Goal: Task Accomplishment & Management: Use online tool/utility

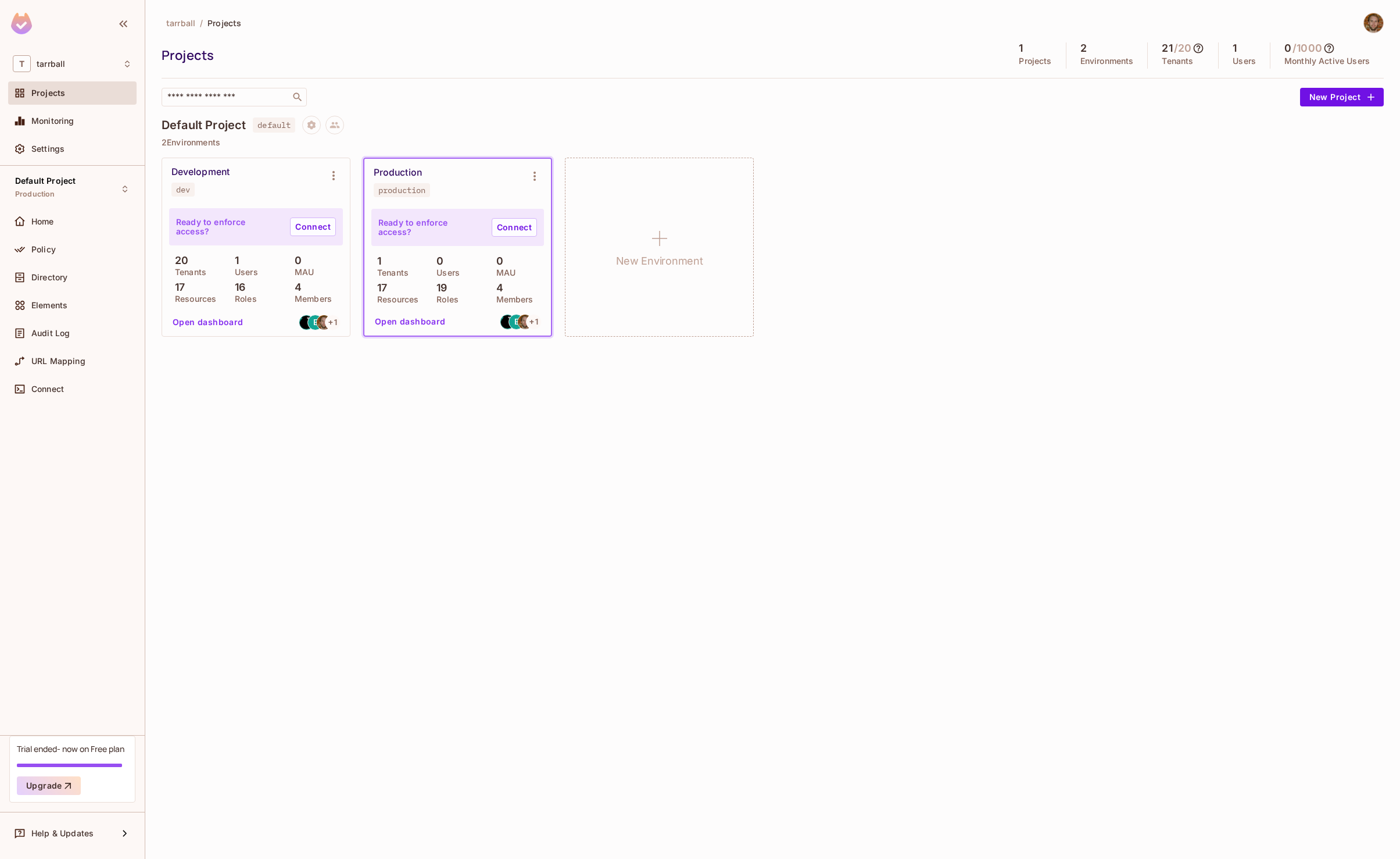
click at [208, 173] on div "Development" at bounding box center [200, 172] width 58 height 12
click at [56, 67] on span "tarrball" at bounding box center [50, 64] width 29 height 10
click at [69, 127] on span "NSWERS" at bounding box center [70, 129] width 91 height 11
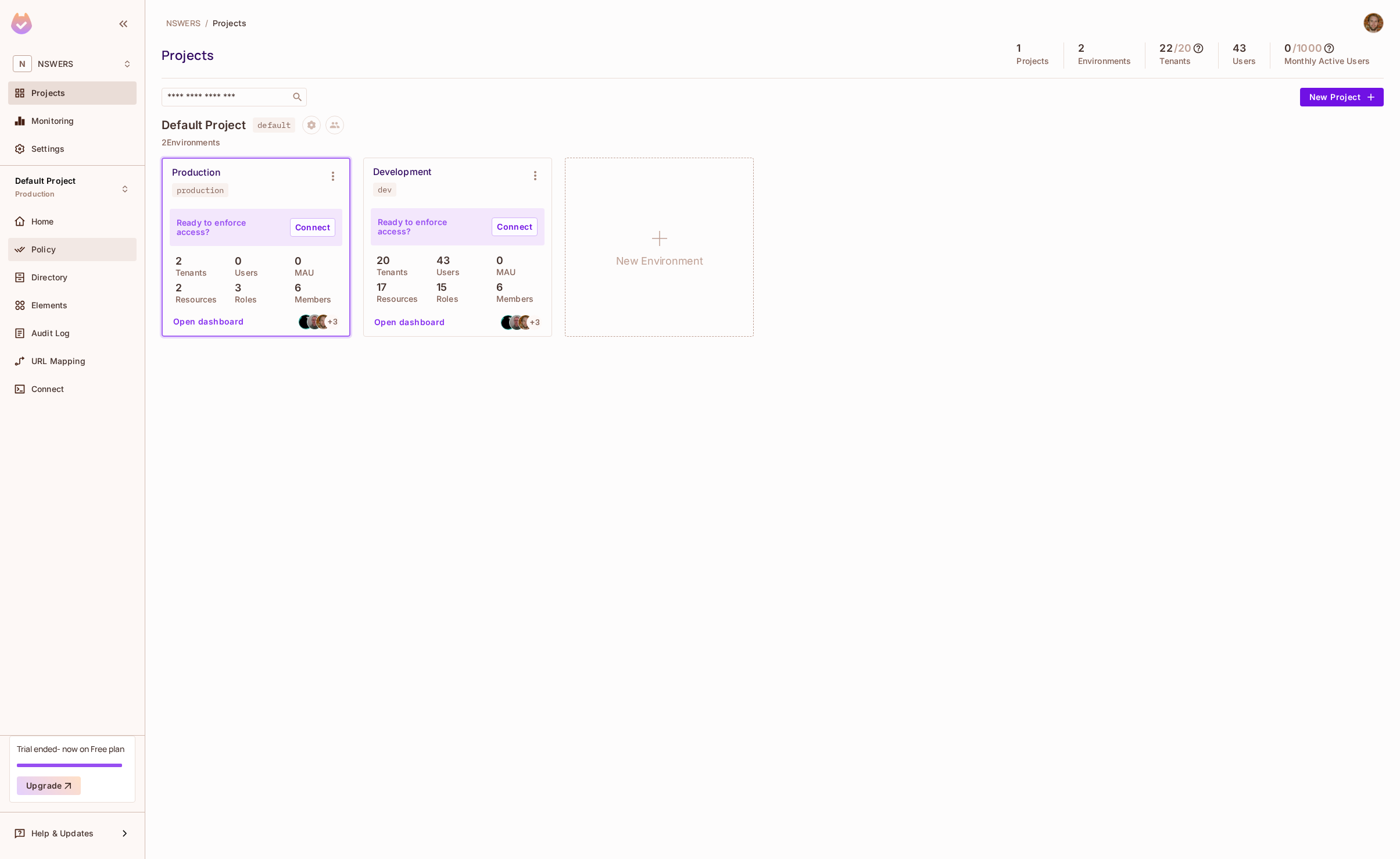
click at [48, 248] on span "Policy" at bounding box center [43, 250] width 24 height 10
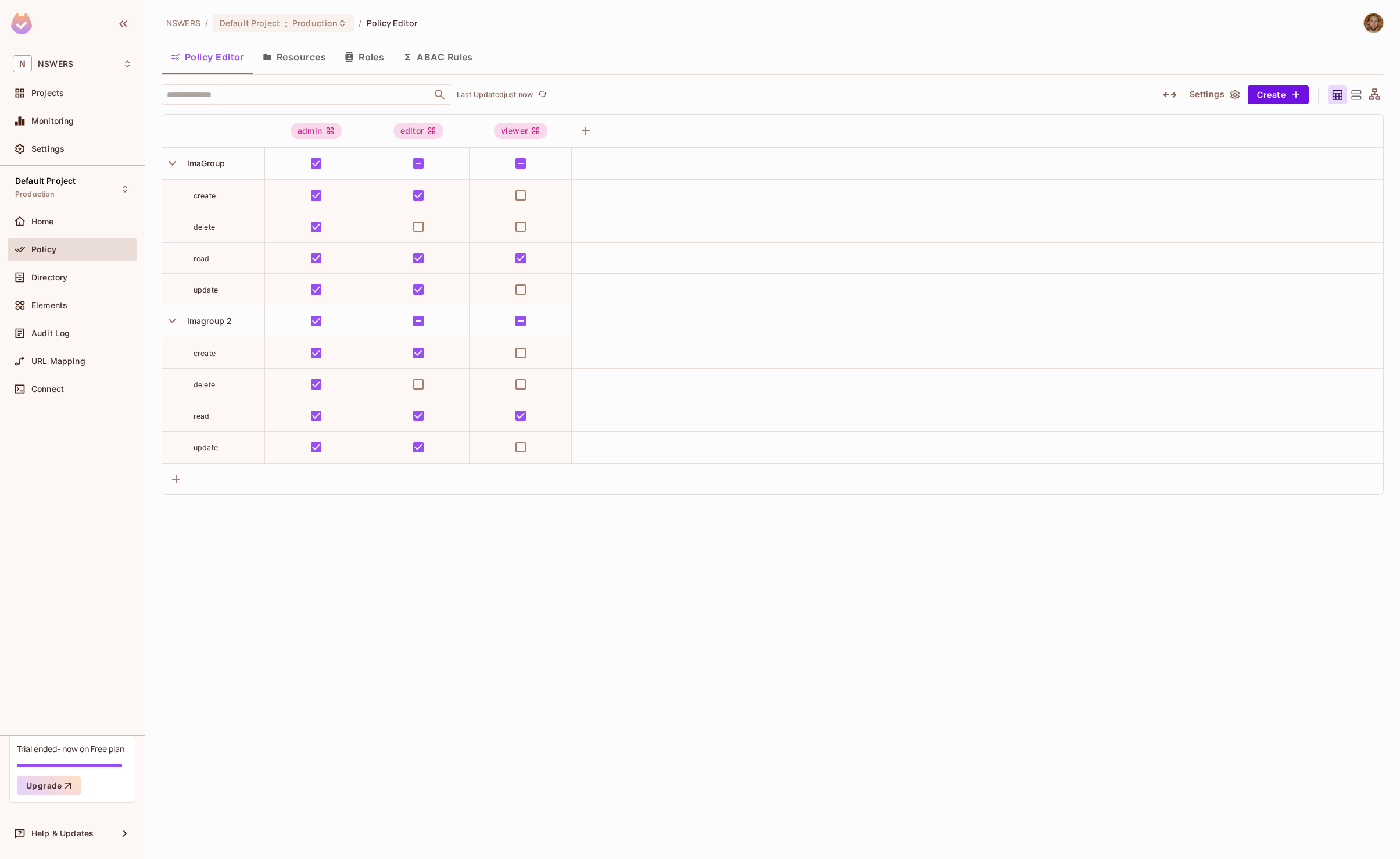
click at [364, 53] on button "Roles" at bounding box center [364, 57] width 58 height 29
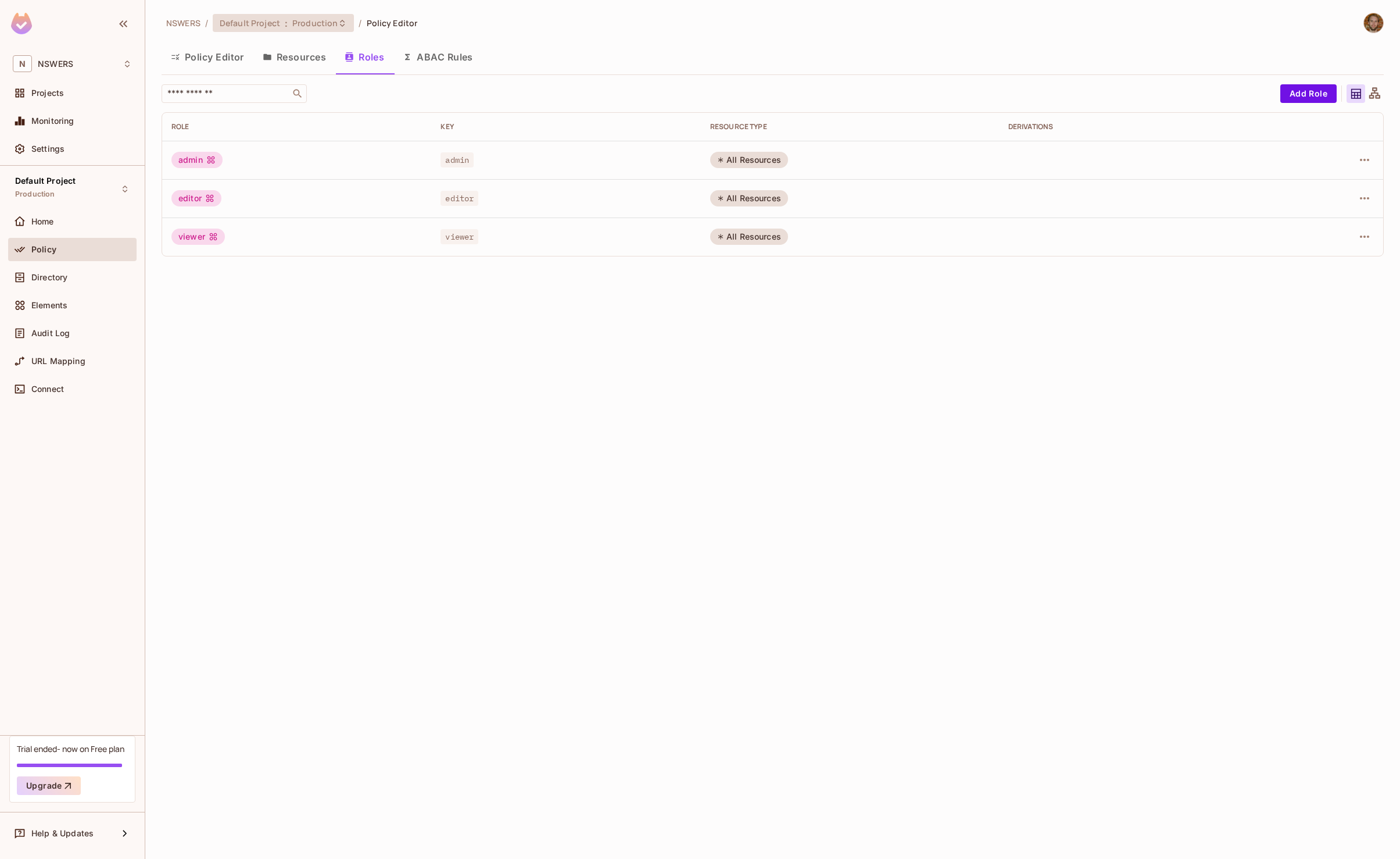
click at [300, 18] on span "Production" at bounding box center [315, 23] width 45 height 11
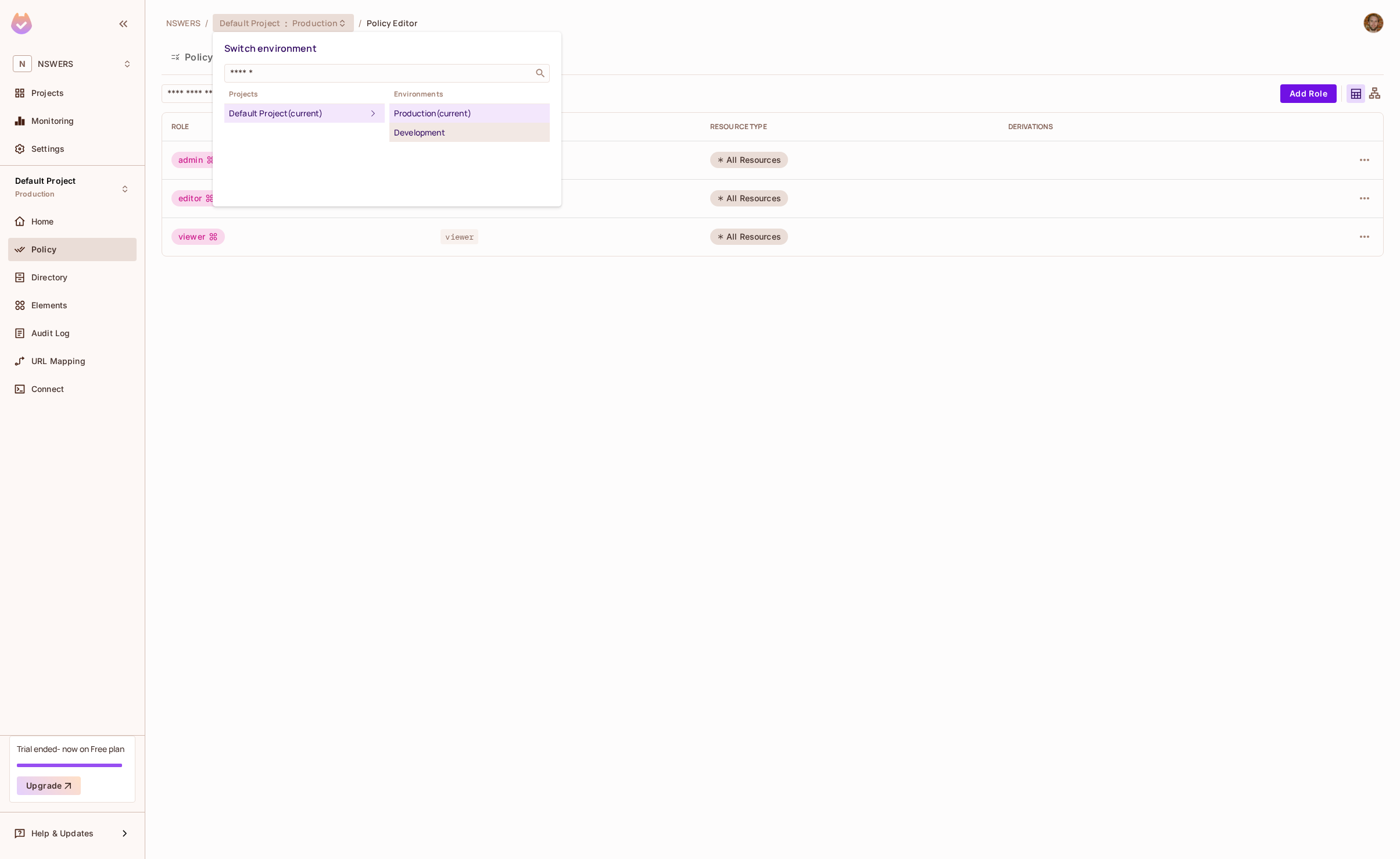
click at [424, 132] on div "Development" at bounding box center [470, 132] width 151 height 14
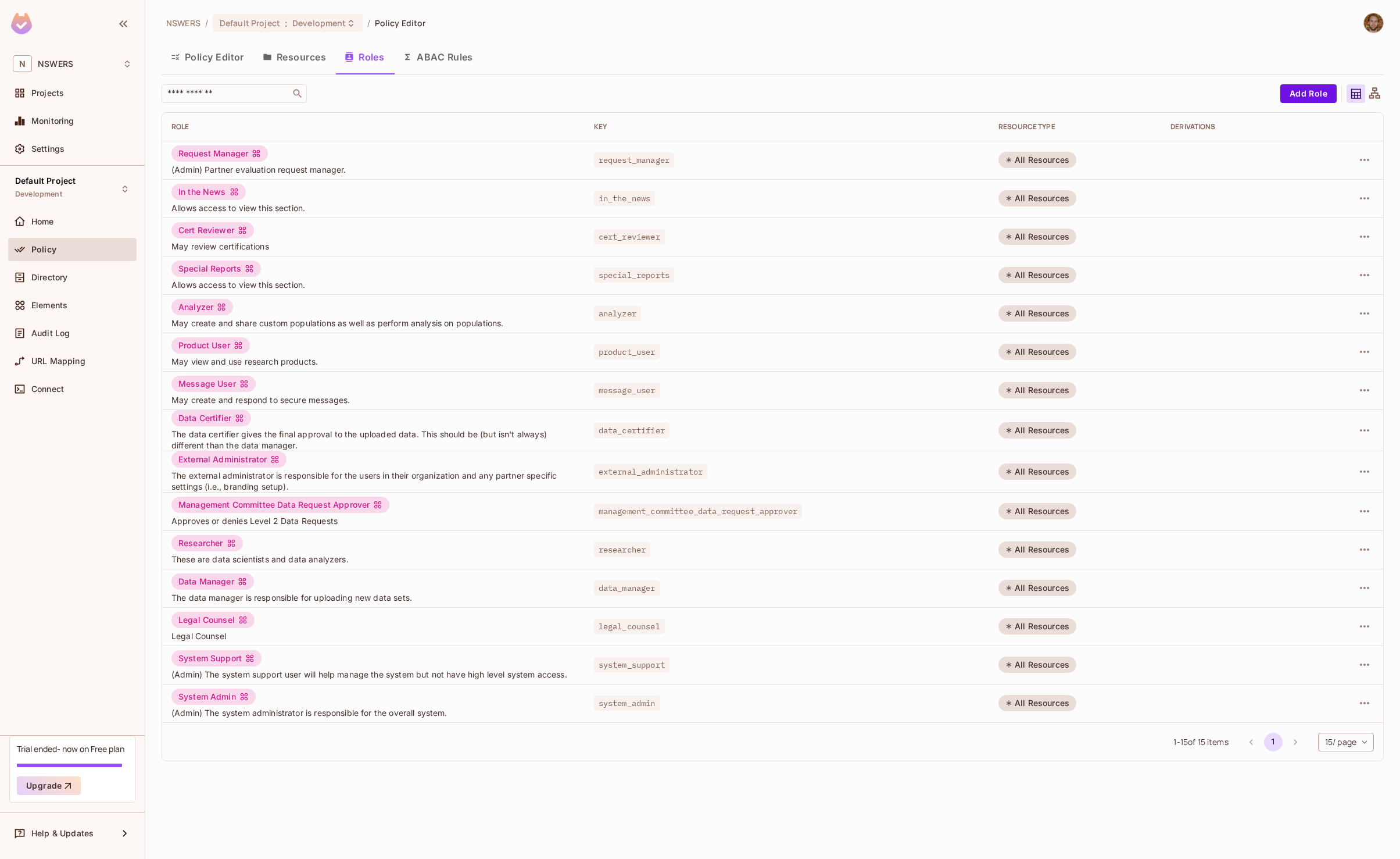
click at [206, 57] on button "Policy Editor" at bounding box center [208, 57] width 92 height 29
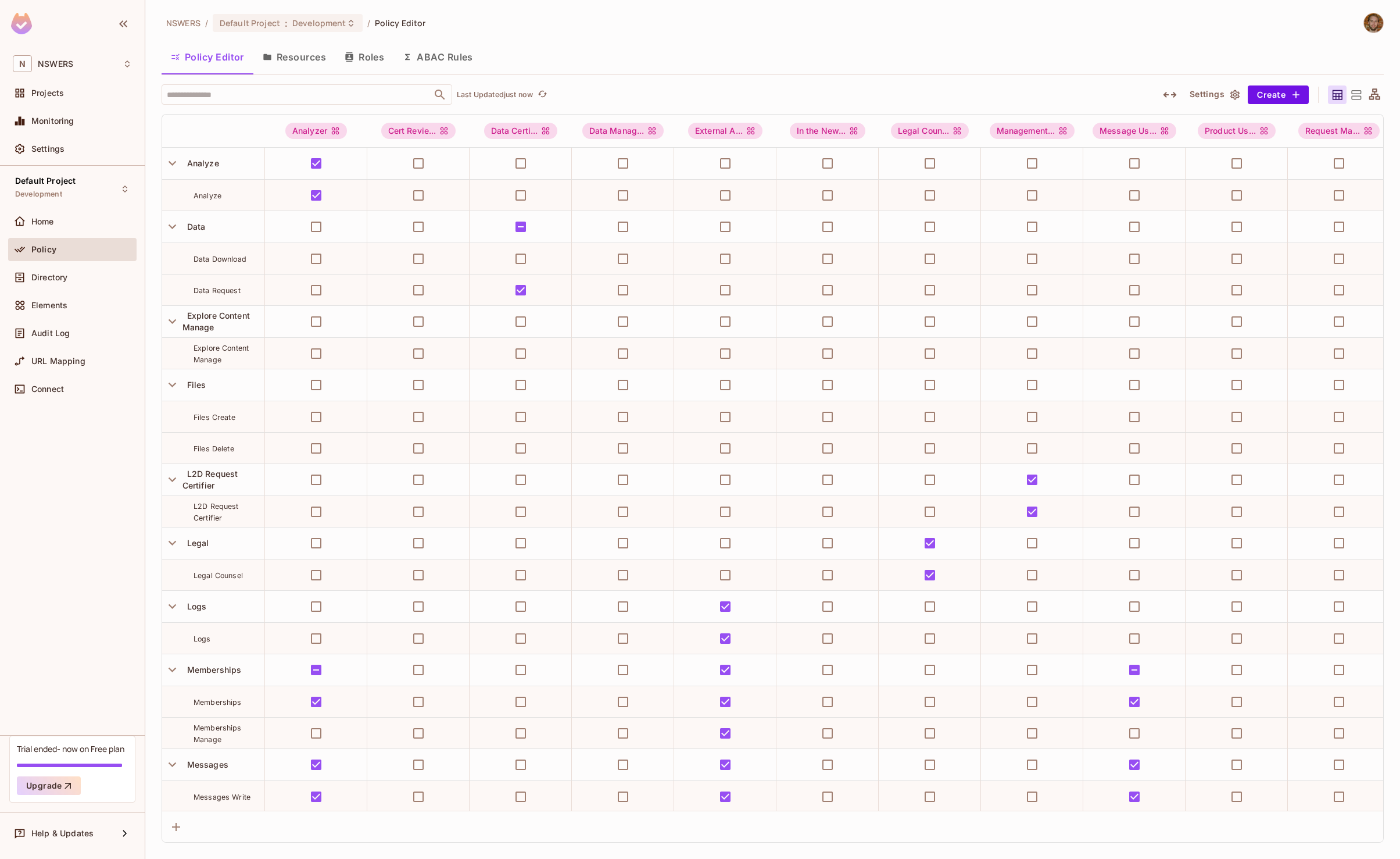
click at [293, 58] on button "Resources" at bounding box center [294, 57] width 82 height 29
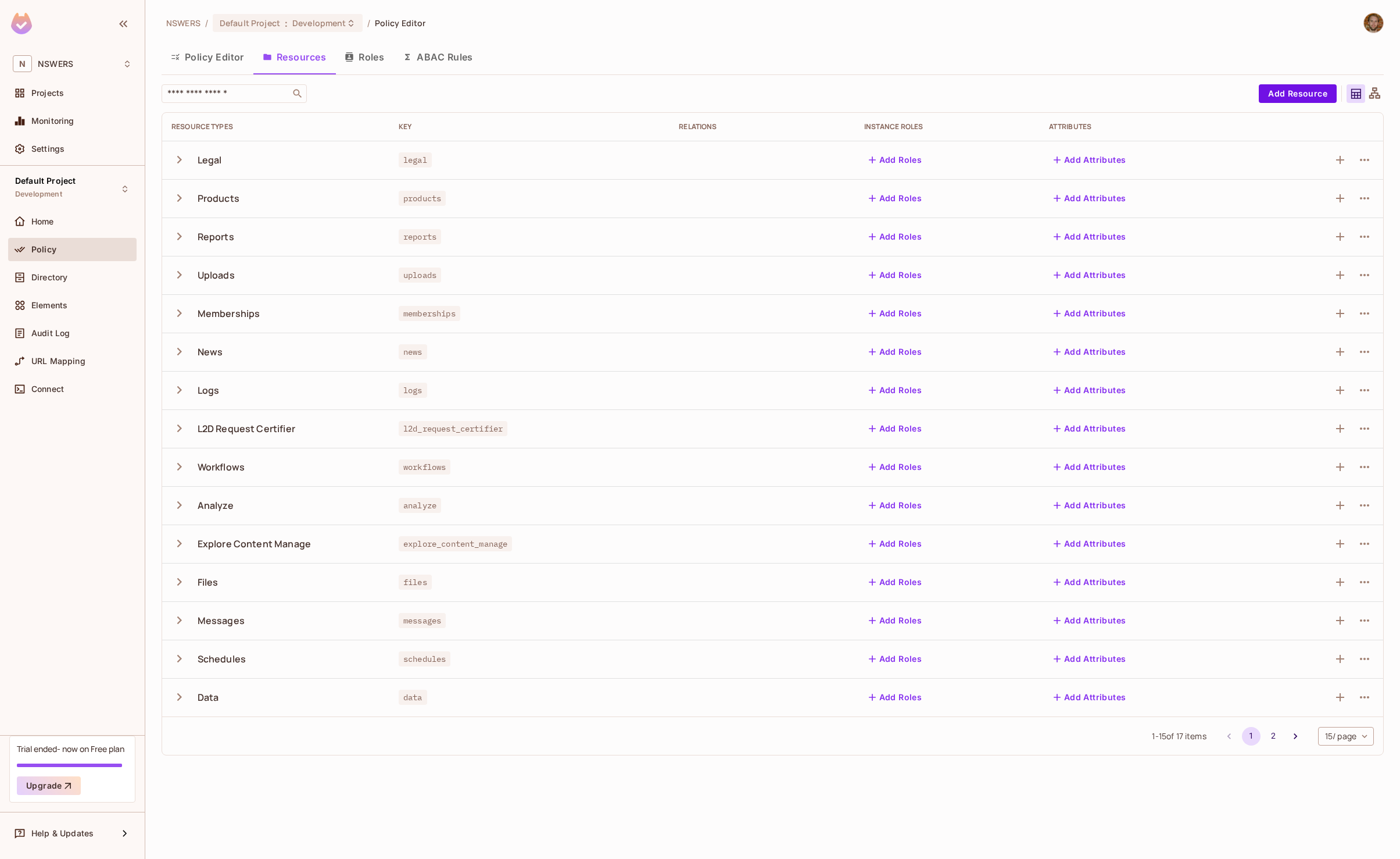
click at [182, 506] on icon "button" at bounding box center [178, 504] width 15 height 15
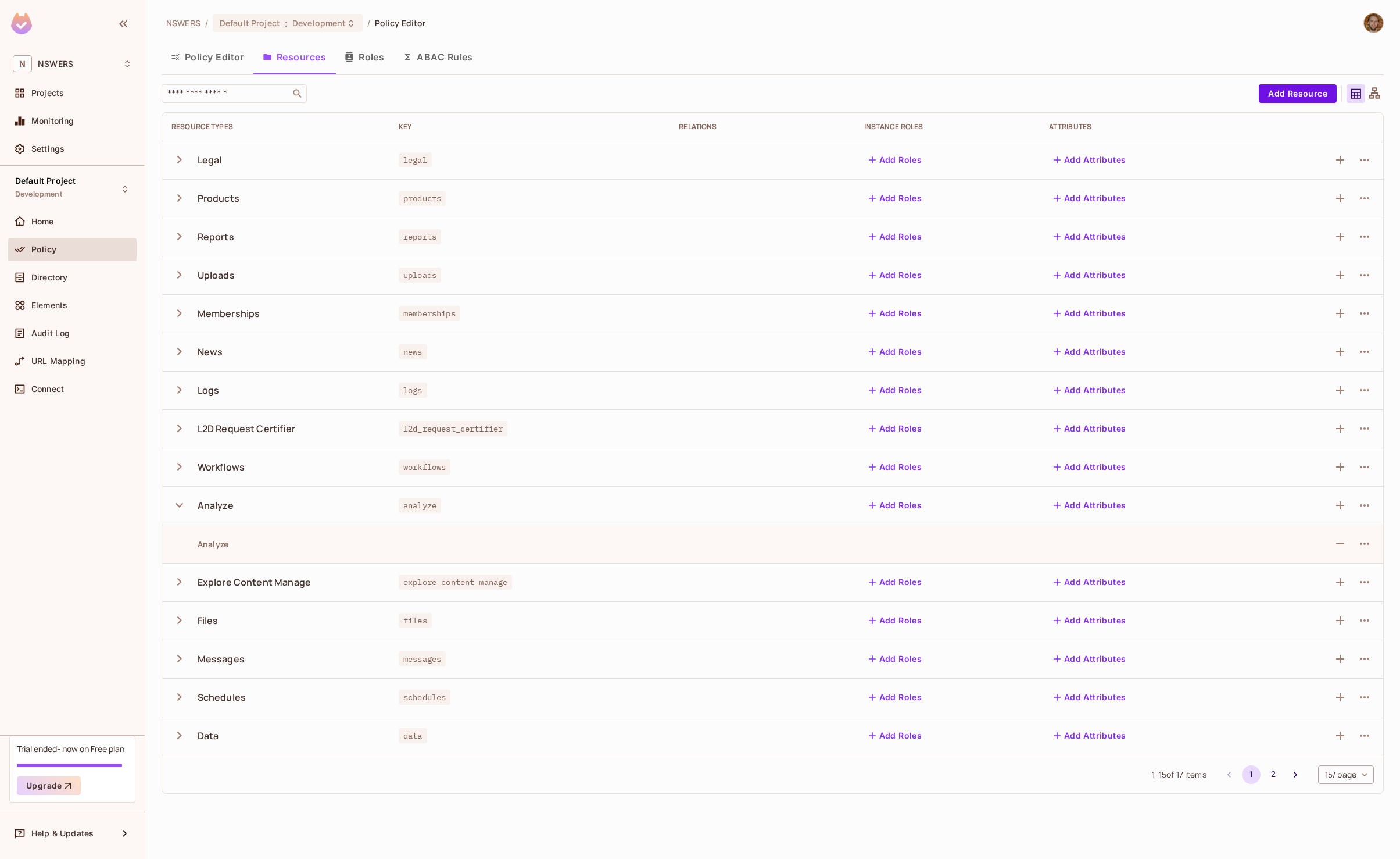
click at [186, 536] on td "Analyze" at bounding box center [276, 544] width 227 height 38
click at [195, 545] on div "Analyze" at bounding box center [200, 544] width 57 height 11
click at [176, 509] on icon "button" at bounding box center [178, 504] width 15 height 15
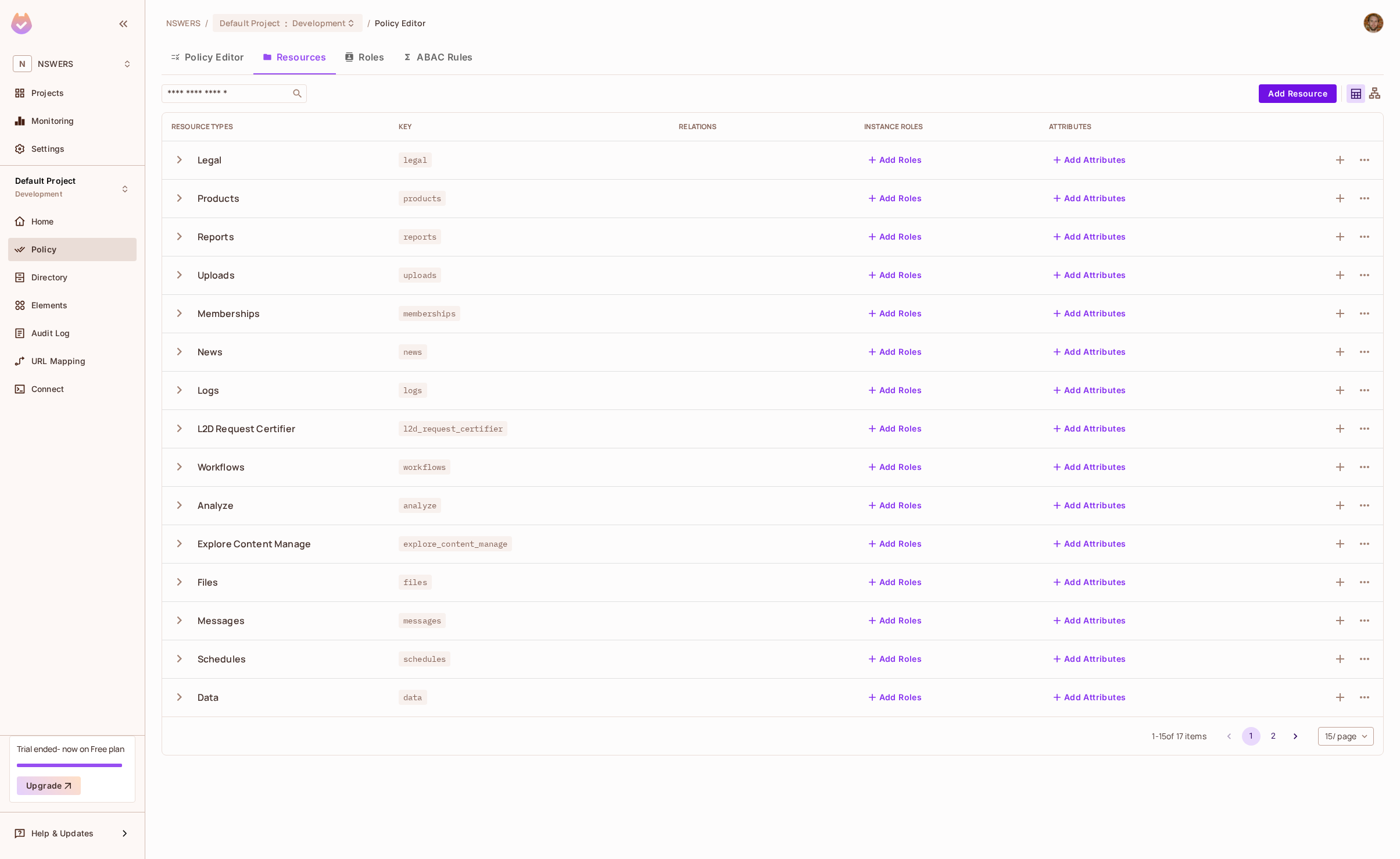
click at [176, 239] on icon "button" at bounding box center [178, 236] width 15 height 15
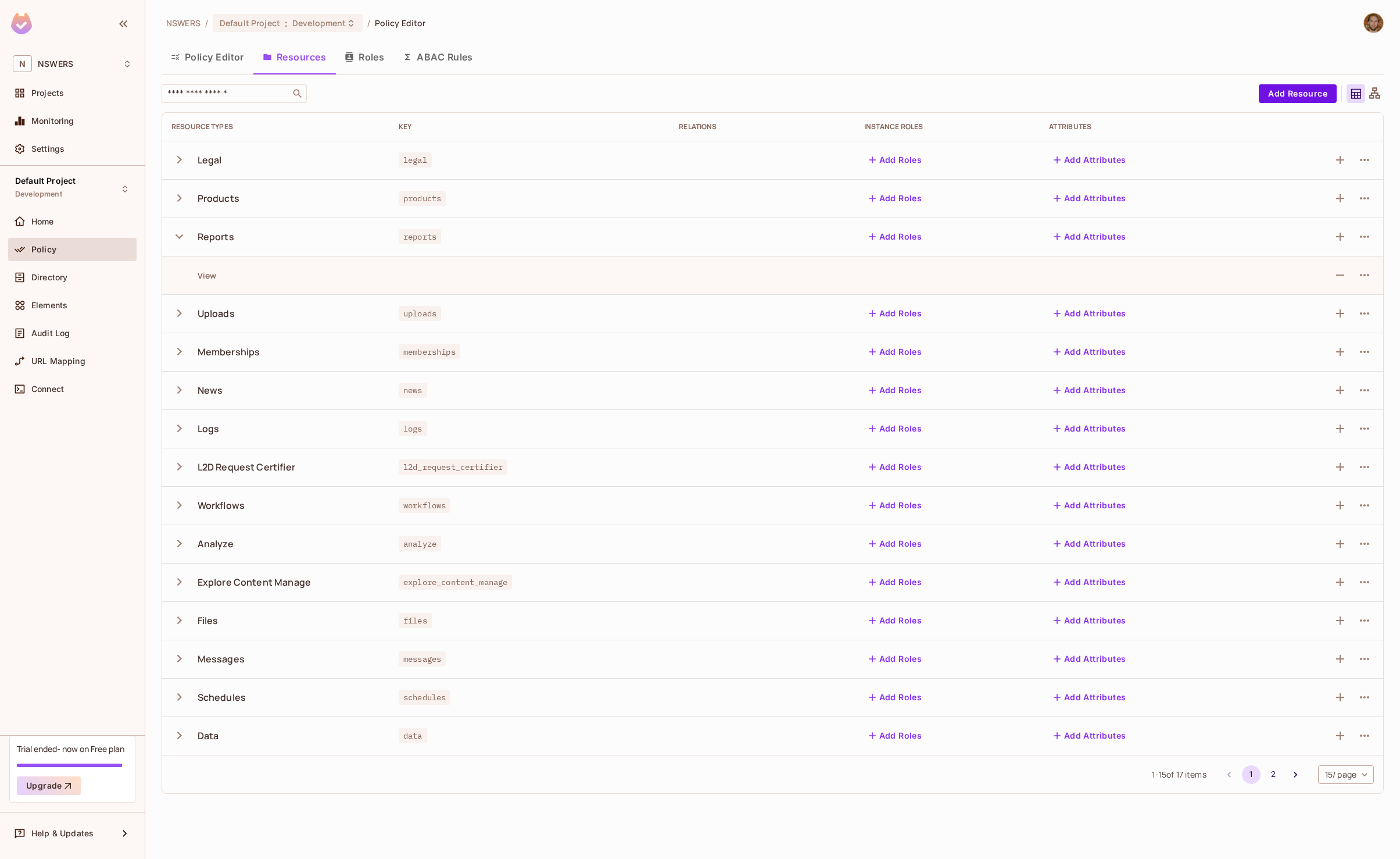
click at [184, 202] on icon "button" at bounding box center [178, 198] width 15 height 15
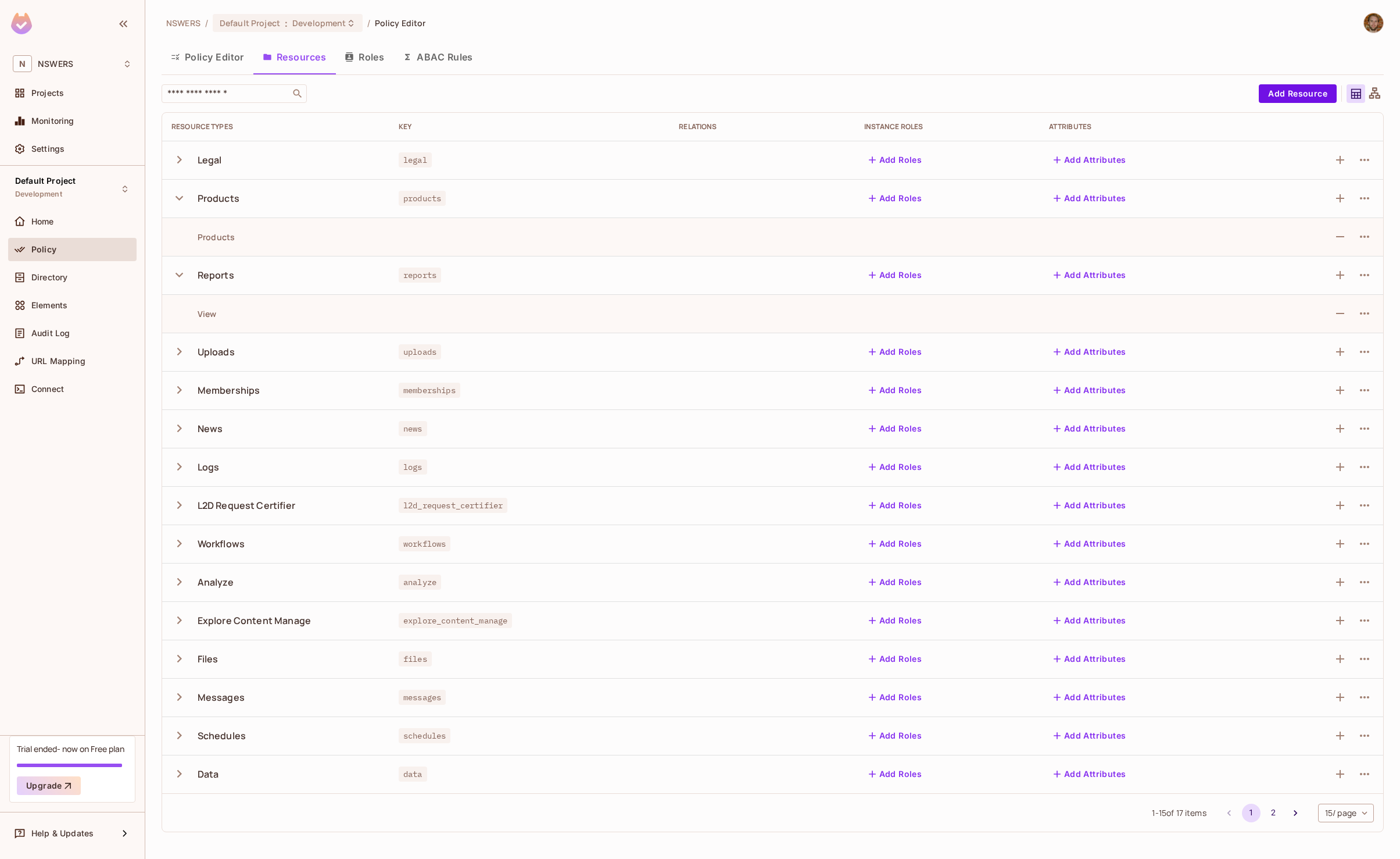
click at [177, 160] on icon "button" at bounding box center [178, 159] width 15 height 15
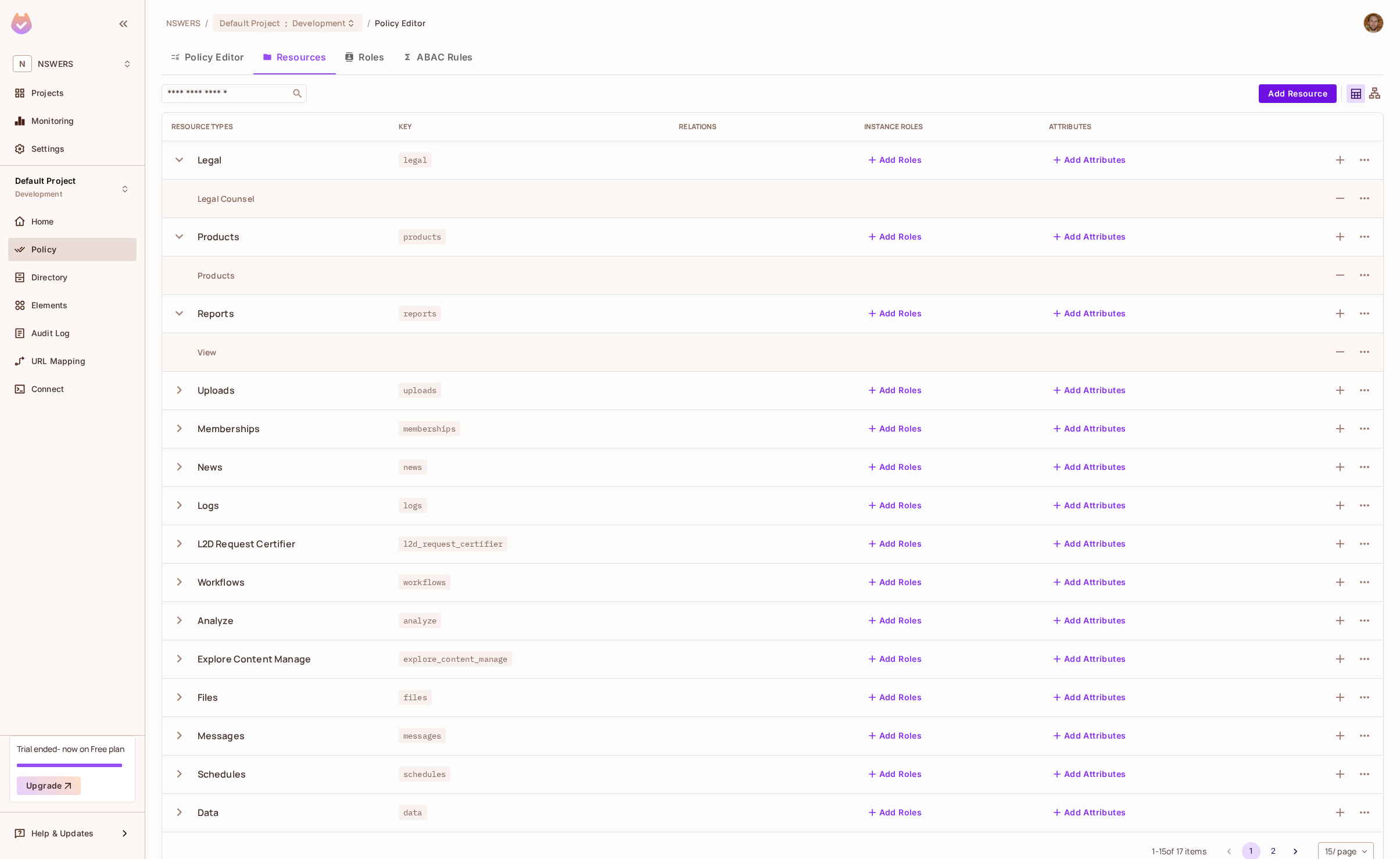
click at [207, 350] on div "View" at bounding box center [194, 352] width 45 height 11
click at [177, 391] on icon "button" at bounding box center [178, 389] width 15 height 15
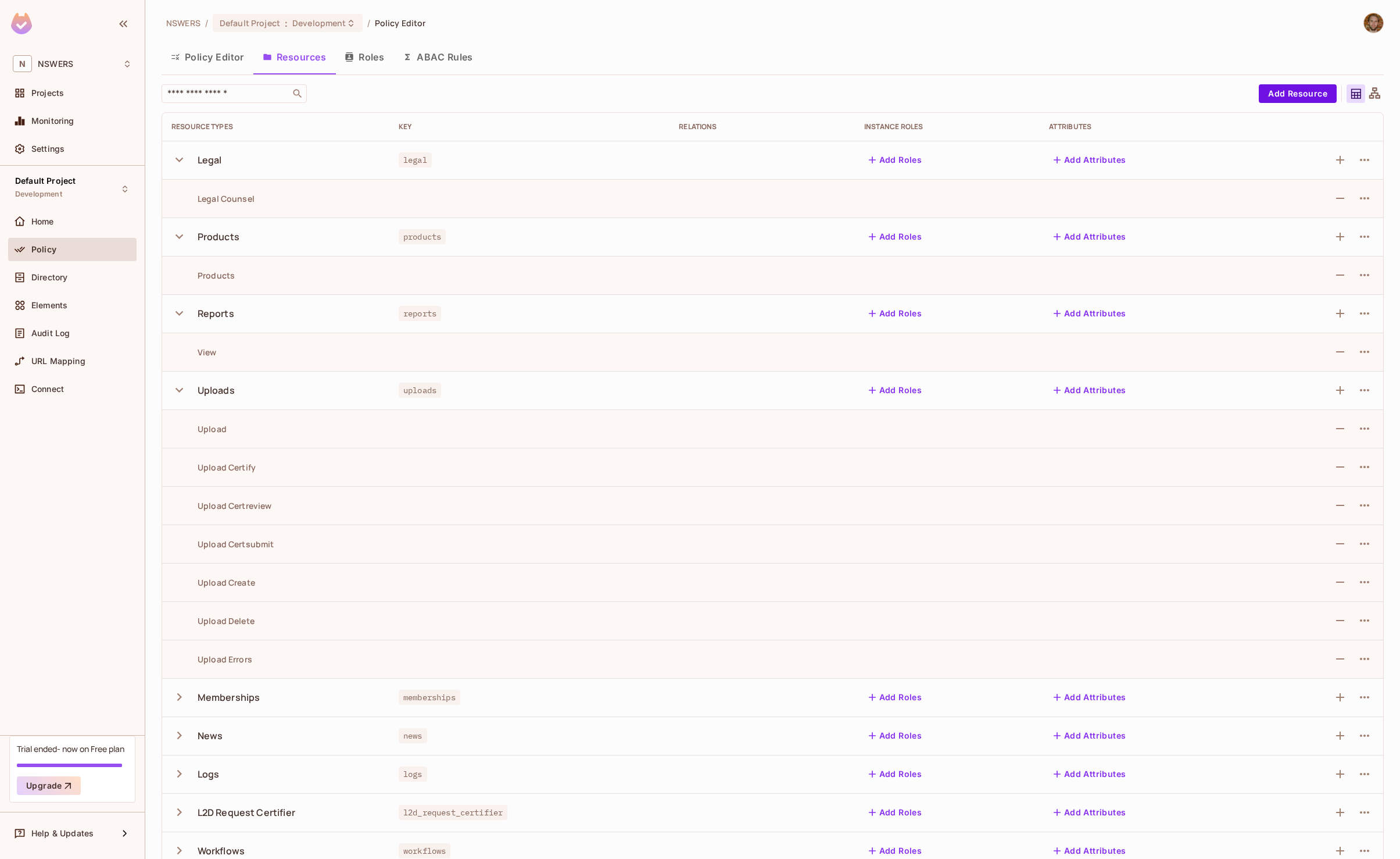
click at [904, 390] on button "Add Roles" at bounding box center [896, 389] width 63 height 18
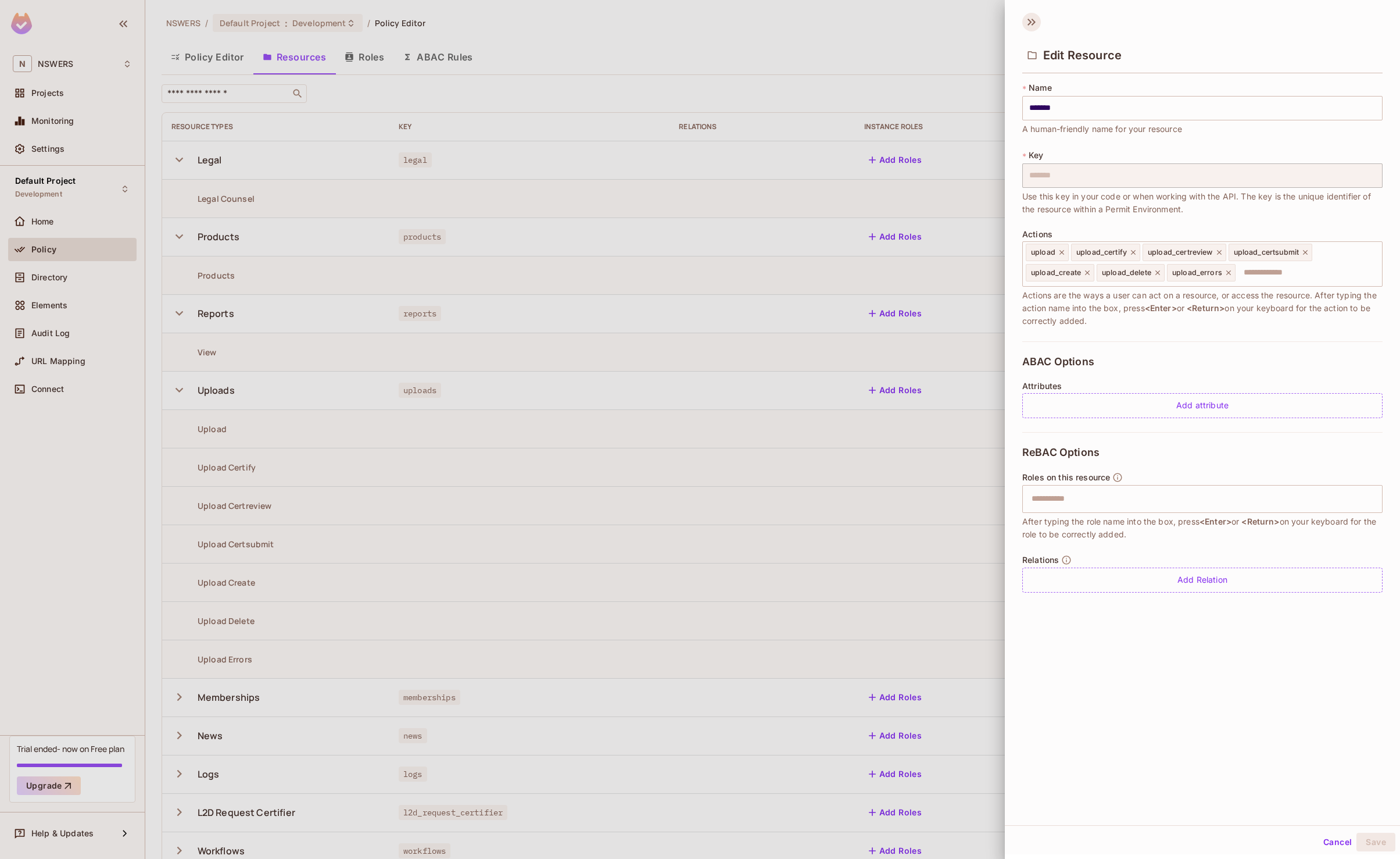
click at [1034, 21] on icon at bounding box center [1034, 22] width 4 height 7
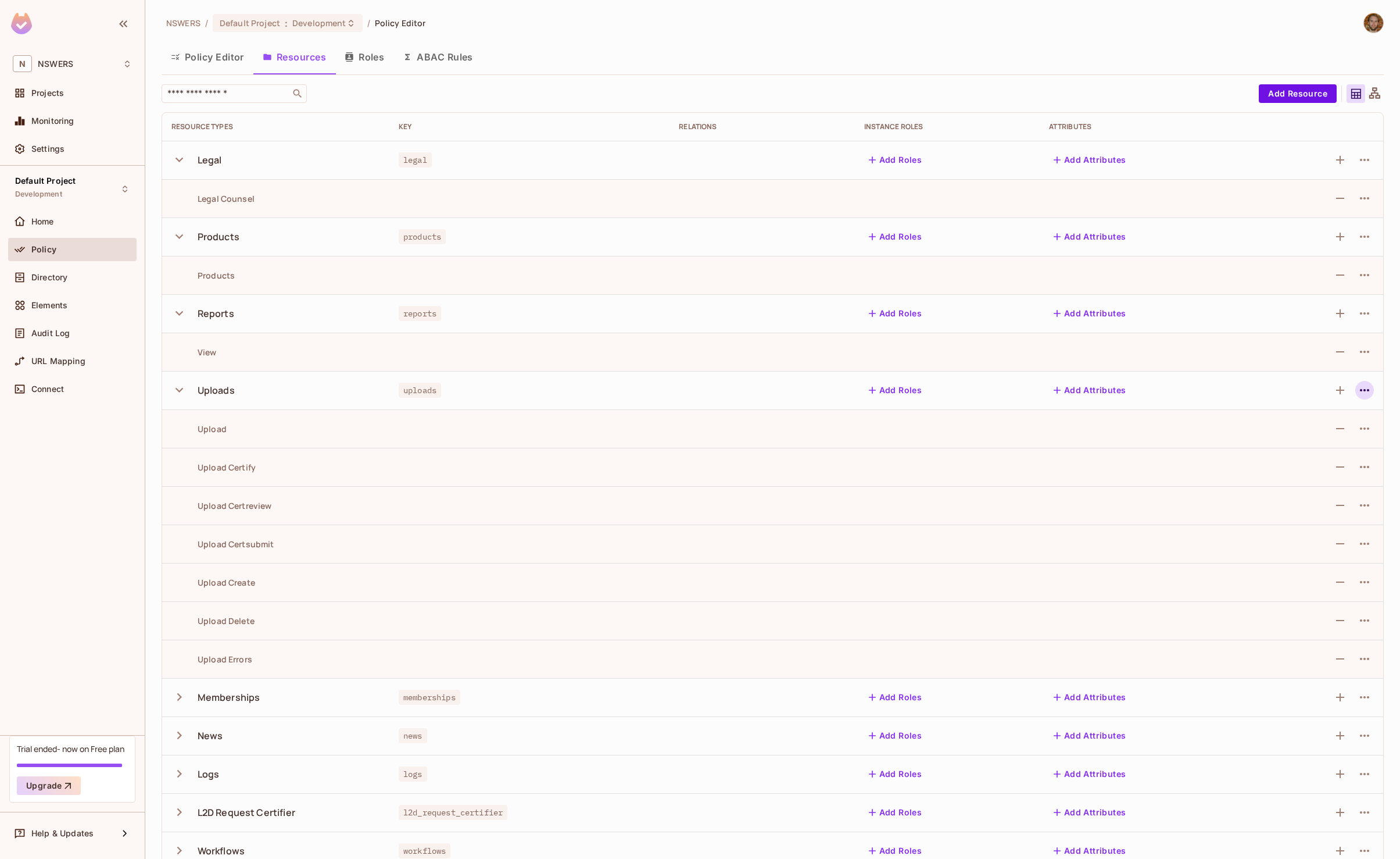
click at [1366, 391] on icon "button" at bounding box center [1364, 390] width 14 height 14
click at [1316, 434] on div "Edit Resource" at bounding box center [1314, 436] width 55 height 12
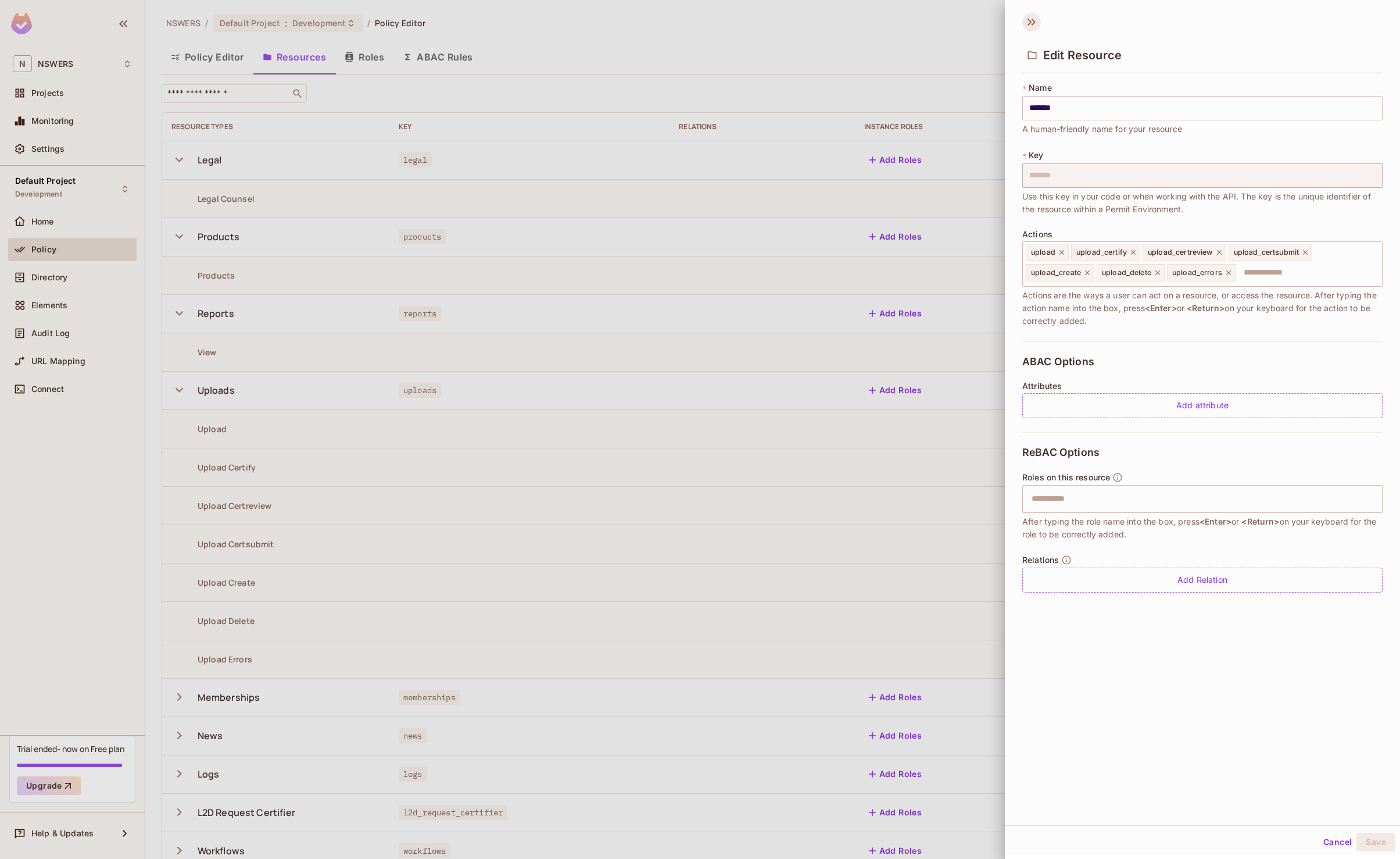
click at [1031, 21] on icon at bounding box center [1030, 22] width 4 height 7
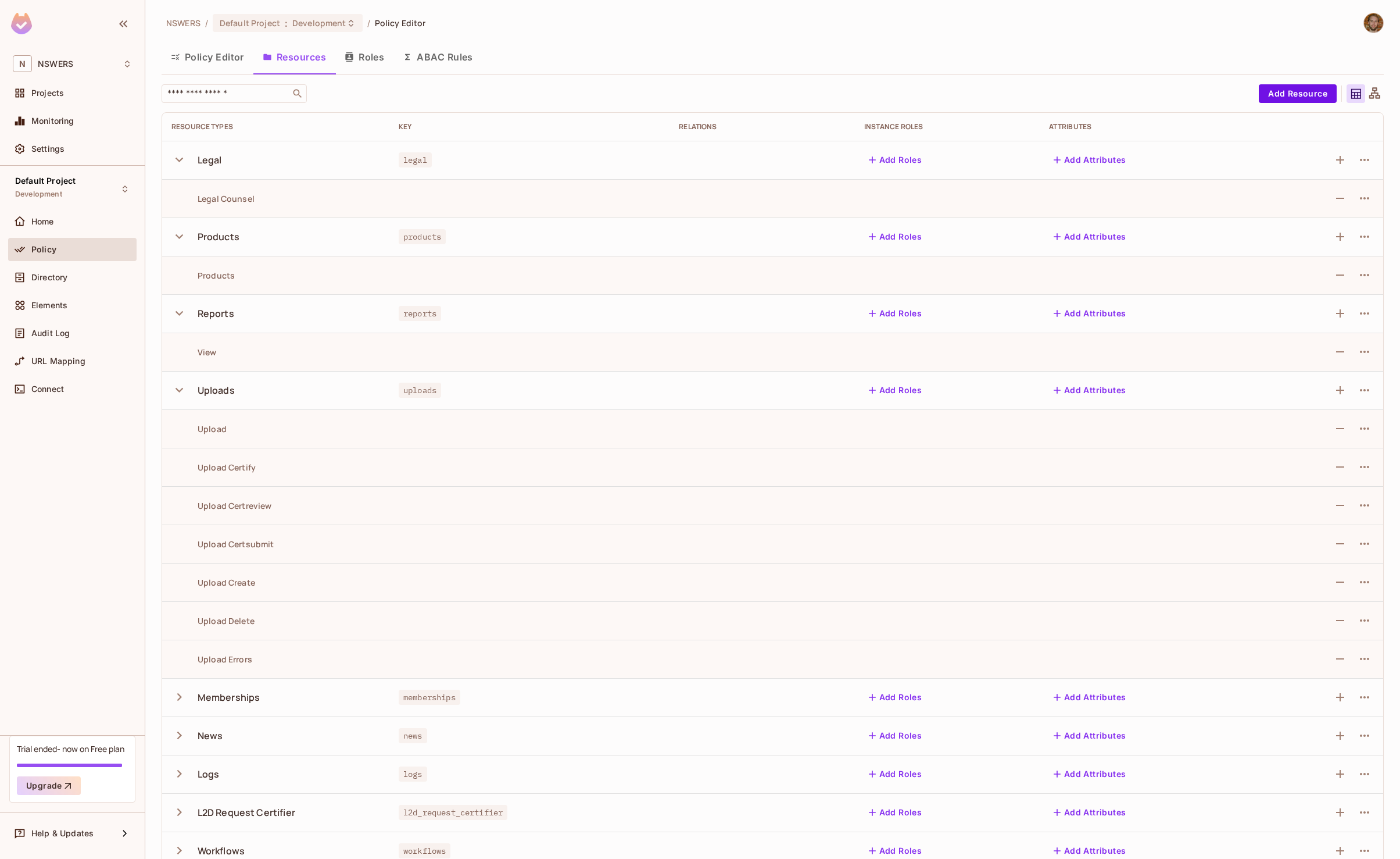
click at [365, 59] on button "Roles" at bounding box center [364, 57] width 58 height 29
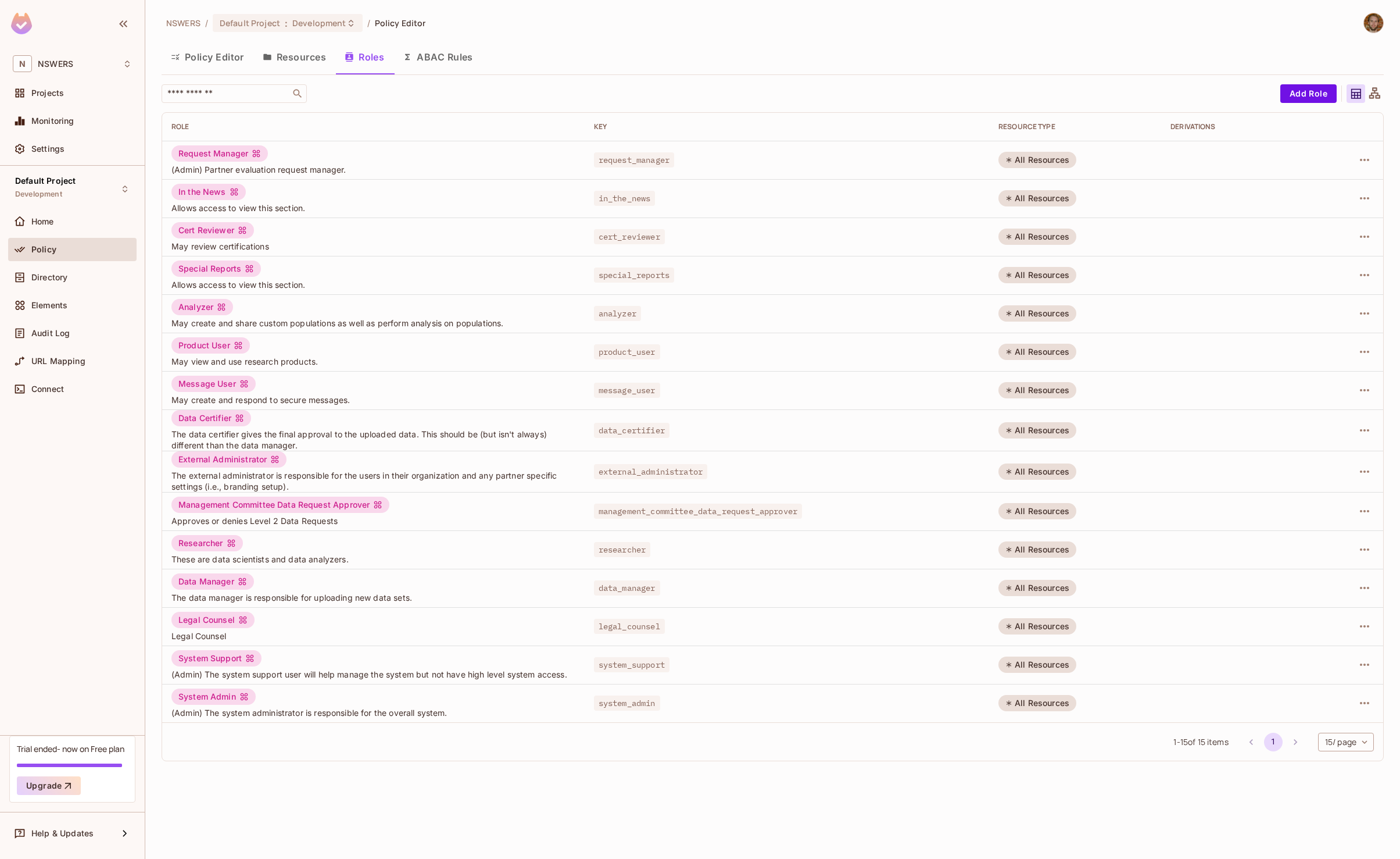
click at [1049, 163] on div "All Resources" at bounding box center [1037, 160] width 78 height 16
click at [1361, 351] on icon "button" at bounding box center [1364, 351] width 10 height 2
click at [1320, 378] on div "Edit Role" at bounding box center [1313, 378] width 35 height 12
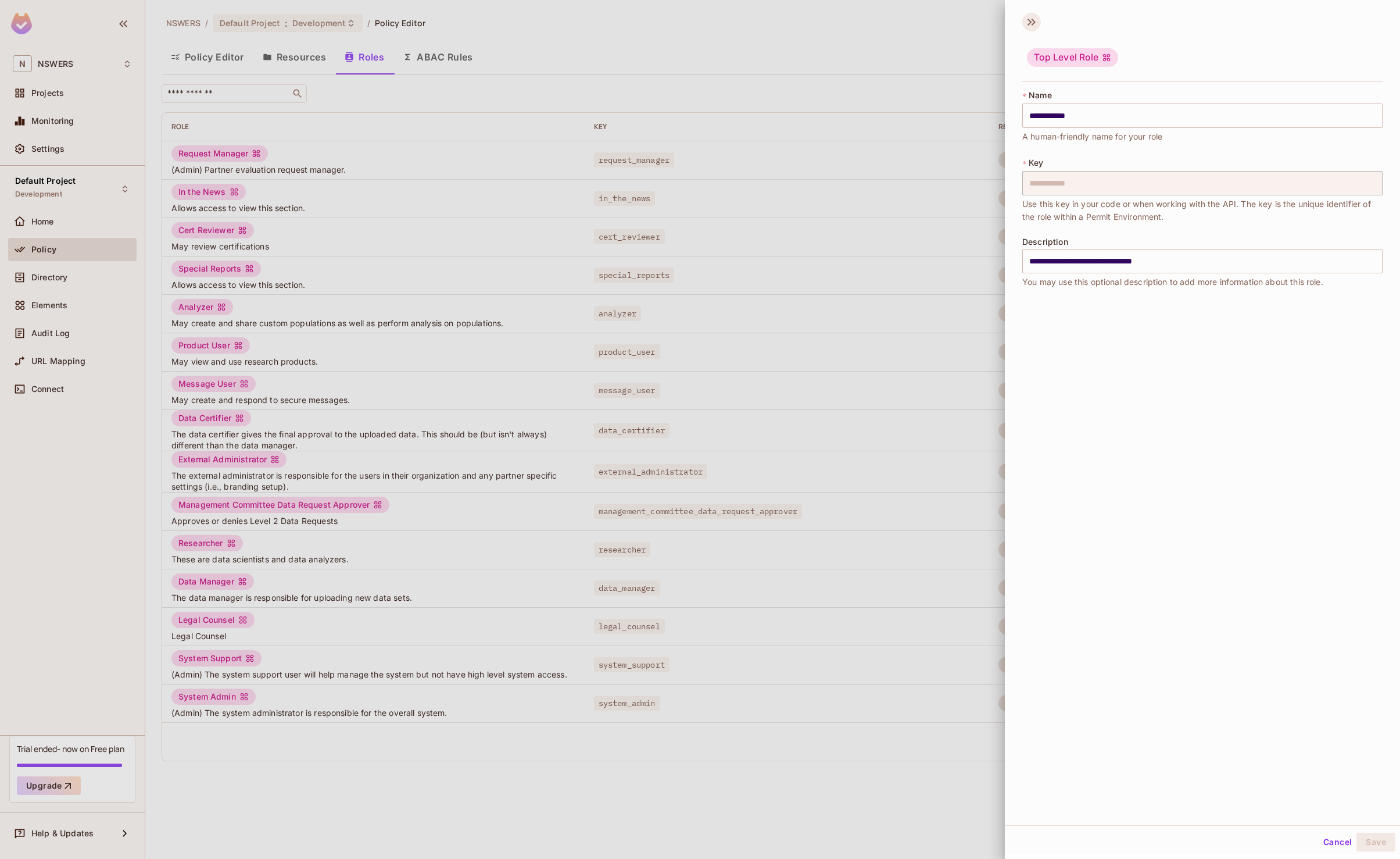
click at [1029, 18] on icon at bounding box center [1031, 21] width 18 height 18
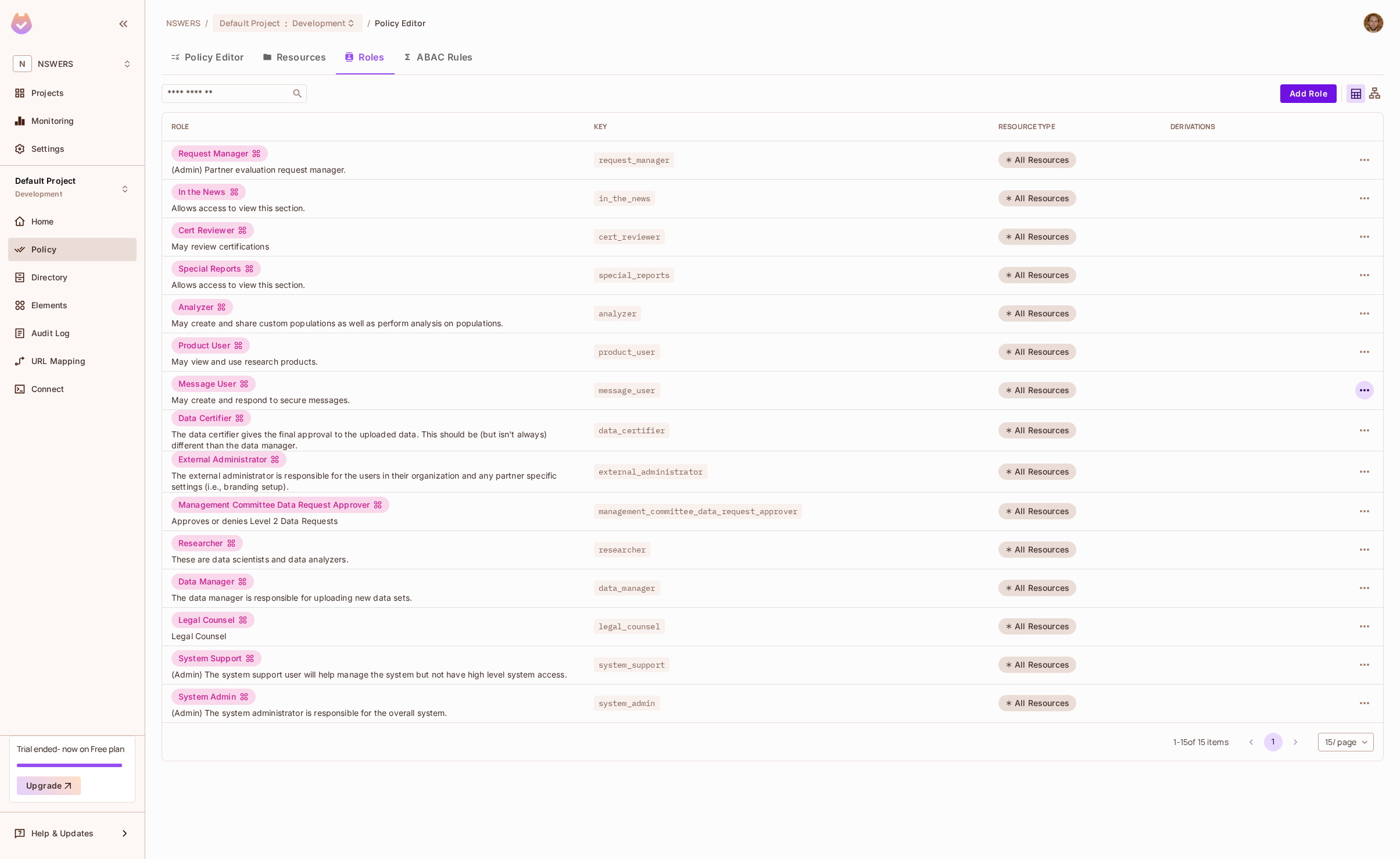
click at [1366, 389] on icon "button" at bounding box center [1364, 390] width 14 height 14
click at [1319, 442] on div "Edit Attributes" at bounding box center [1324, 443] width 58 height 12
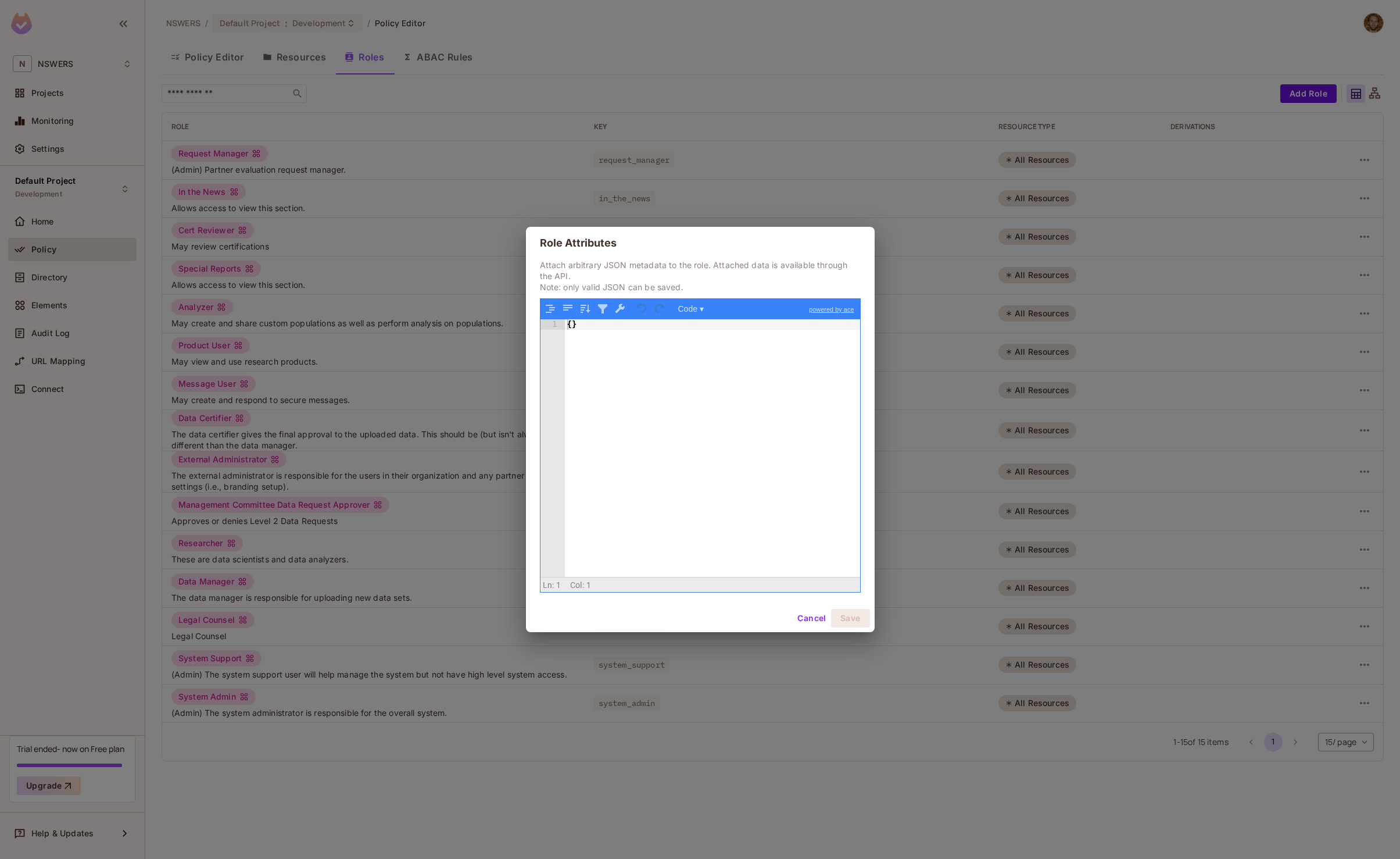
click at [808, 621] on button "Cancel" at bounding box center [812, 618] width 38 height 18
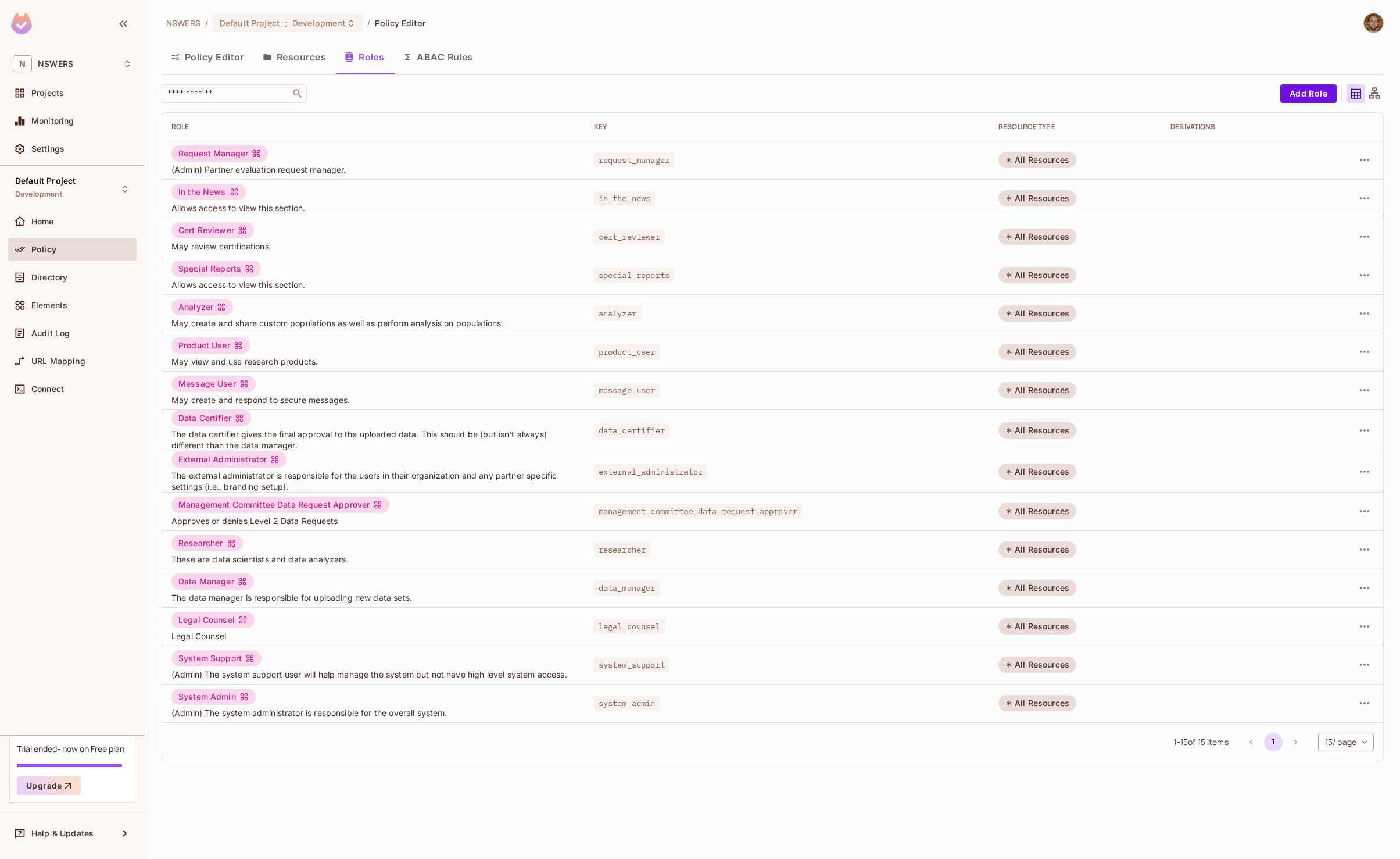
click at [671, 388] on div "message_user" at bounding box center [787, 390] width 386 height 12
click at [220, 56] on button "Policy Editor" at bounding box center [208, 57] width 92 height 29
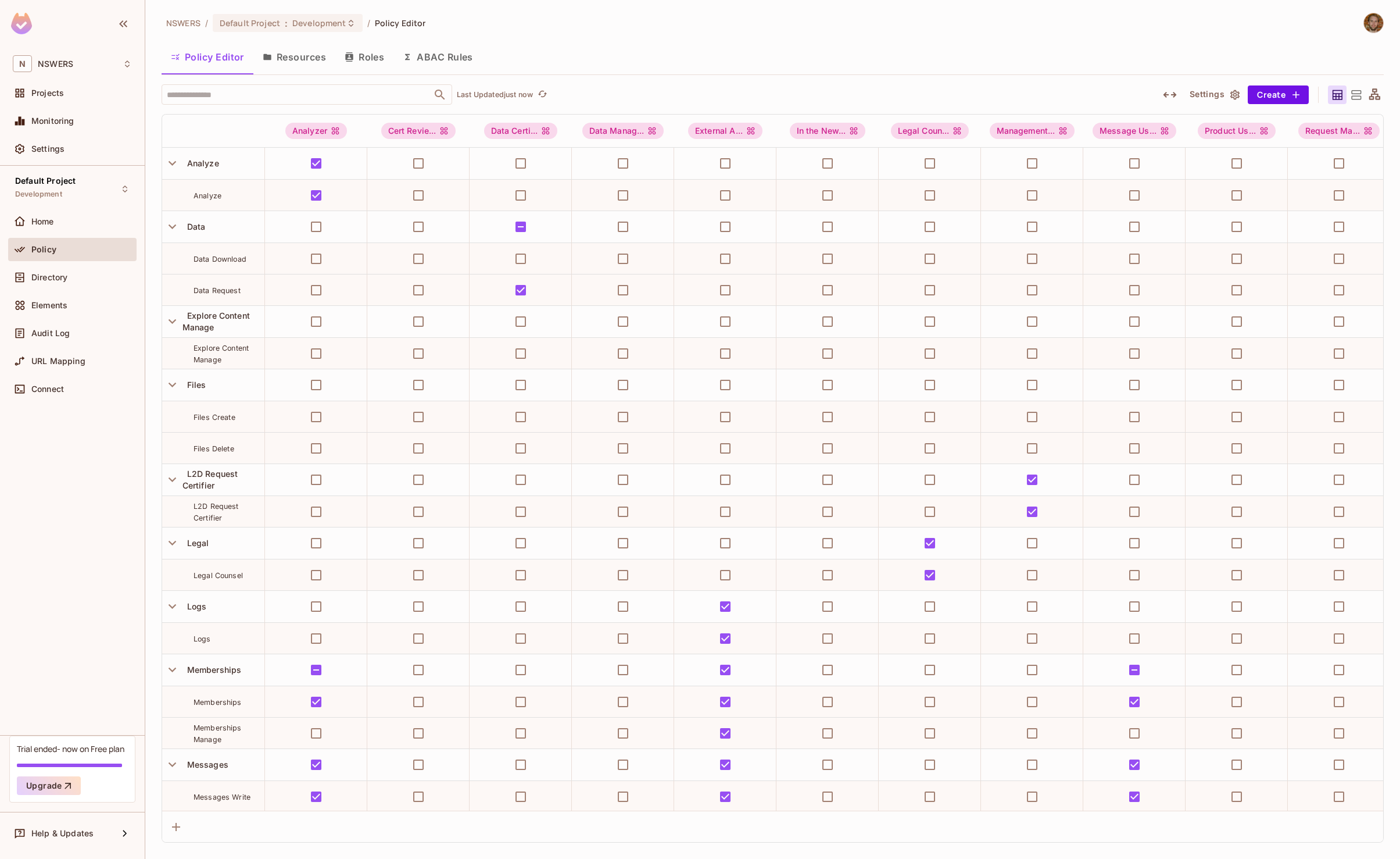
click at [630, 94] on div "​ Last Updated just now" at bounding box center [653, 94] width 983 height 20
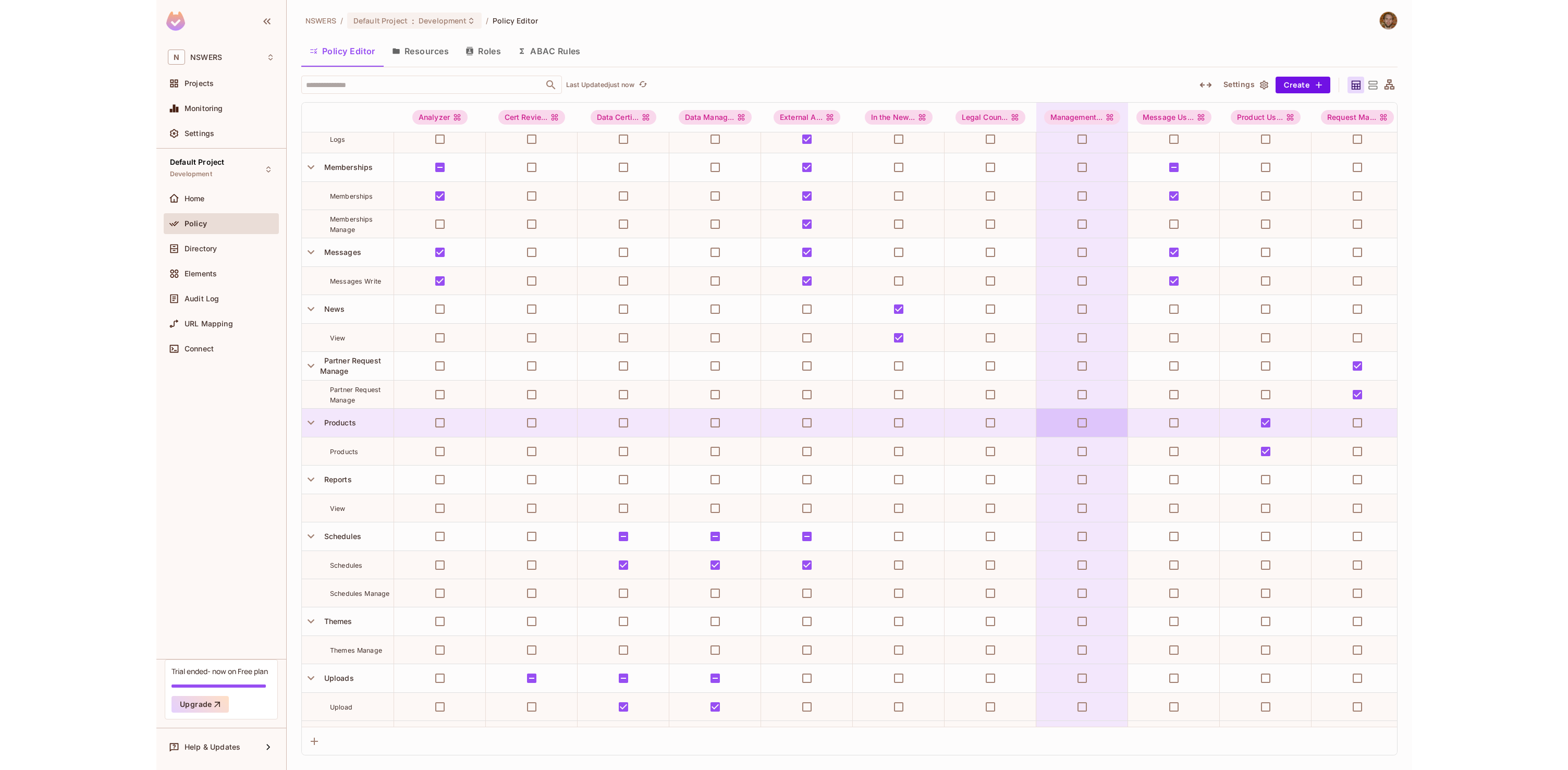
scroll to position [537, 0]
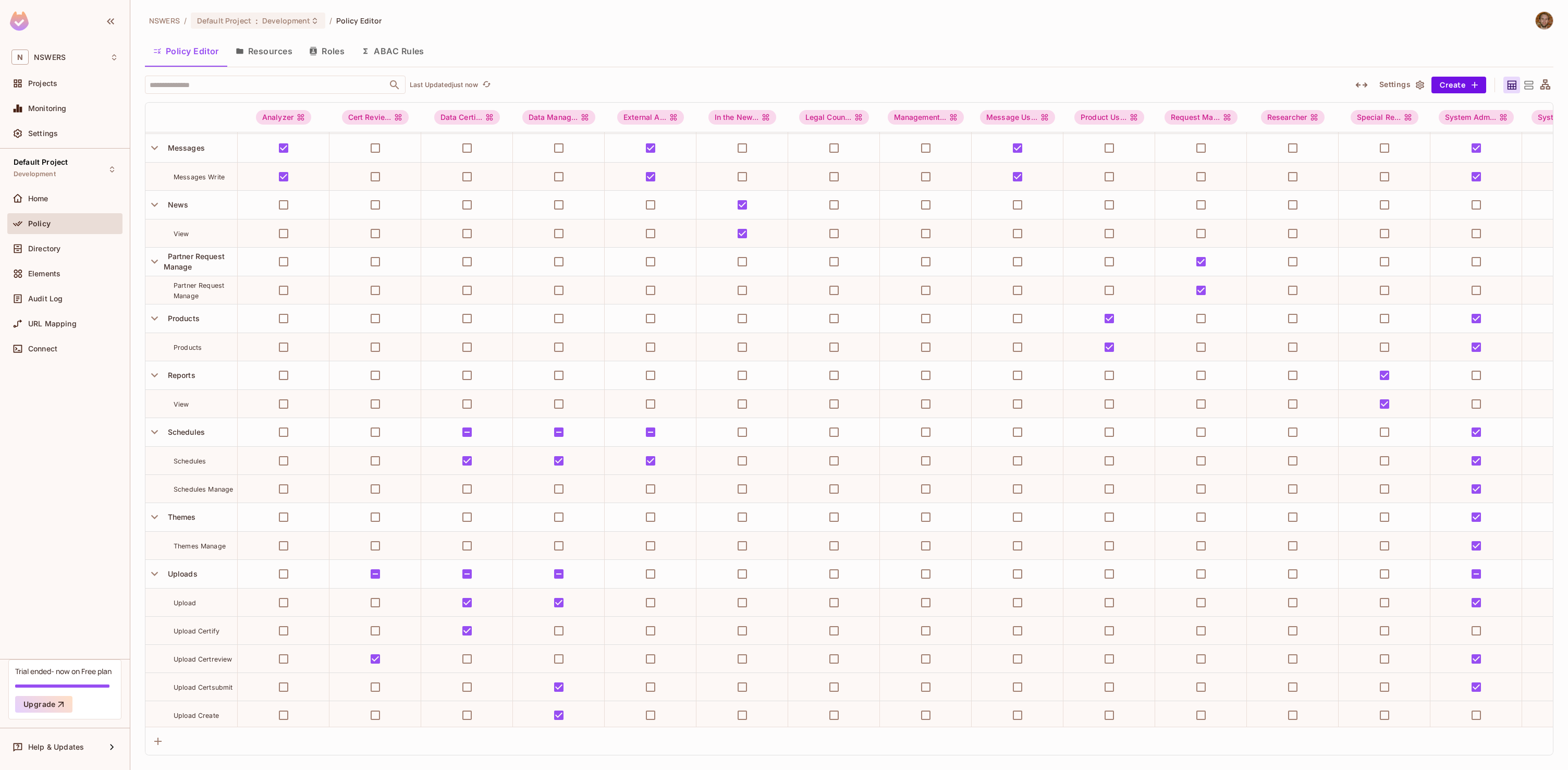
click at [1256, 85] on icon at bounding box center [1529, 85] width 13 height 13
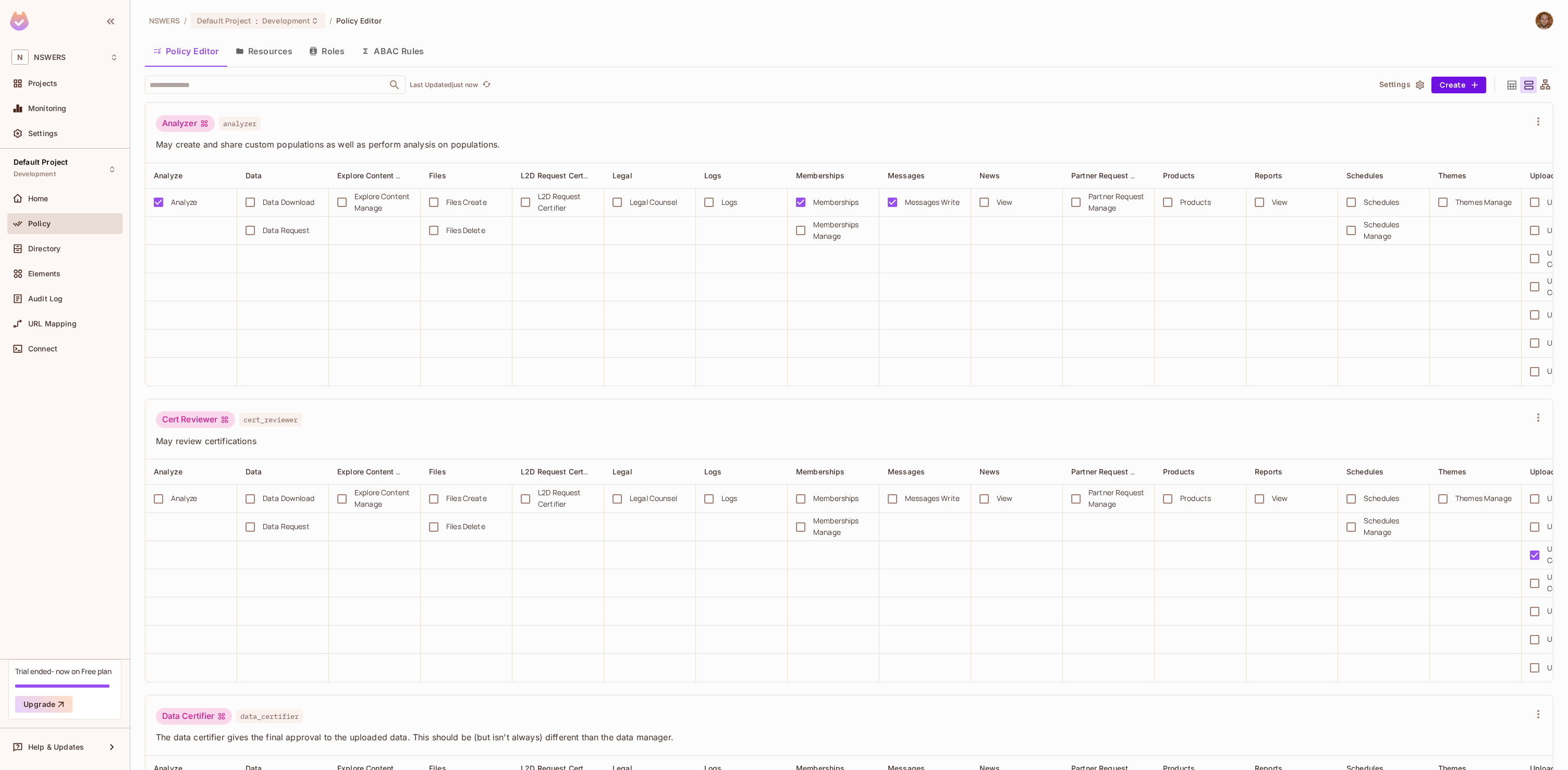
click at [1256, 86] on icon at bounding box center [1546, 85] width 13 height 13
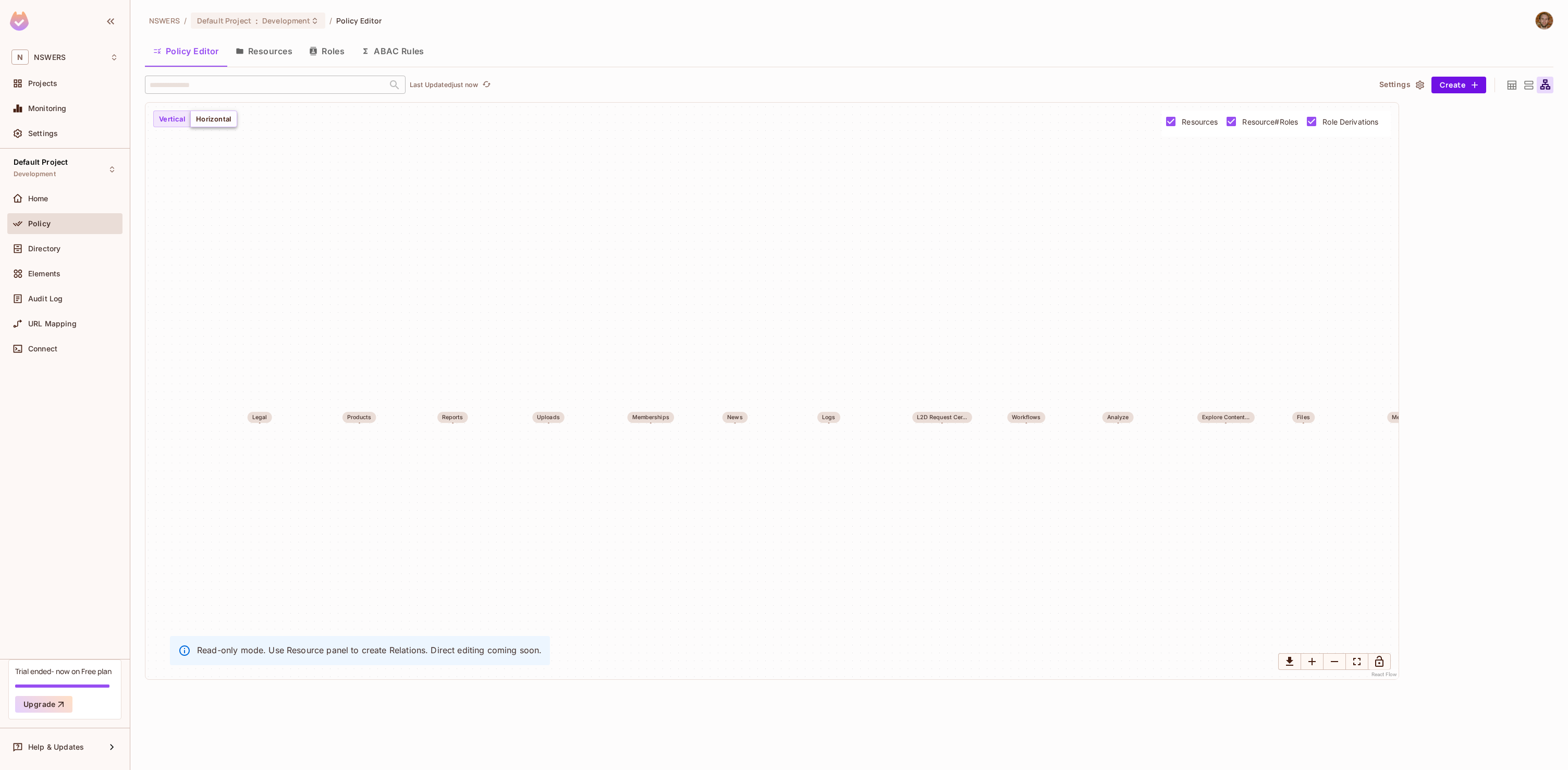
click at [220, 121] on button "Horizontal" at bounding box center [214, 118] width 47 height 16
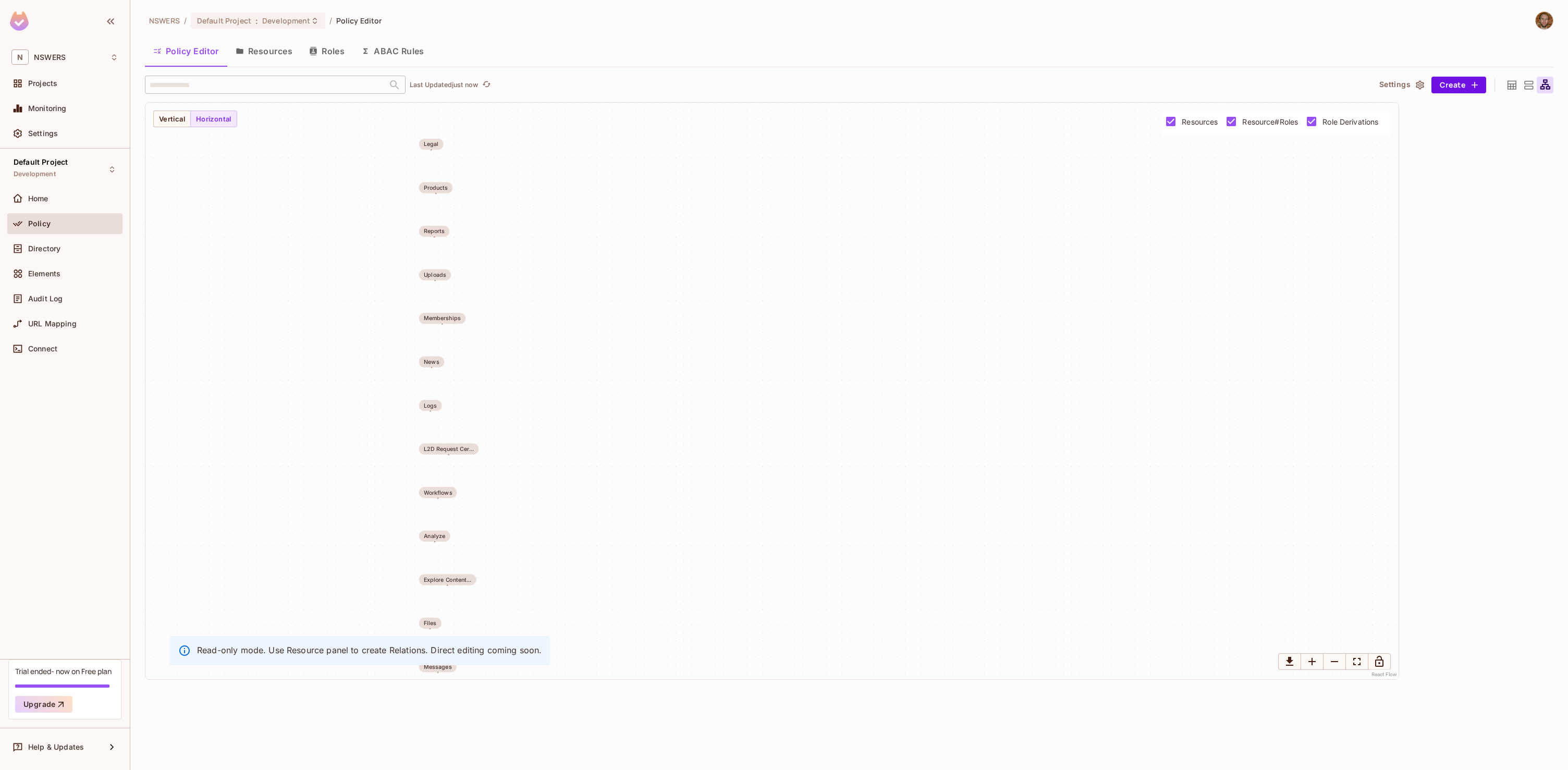
drag, startPoint x: 415, startPoint y: 488, endPoint x: 592, endPoint y: 199, distance: 338.9
click at [593, 205] on div "Legal Products Reports Uploads Memberships News Logs L2D Request Cer... Workflo…" at bounding box center [772, 391] width 1253 height 577
drag, startPoint x: 453, startPoint y: 308, endPoint x: 627, endPoint y: 317, distance: 174.2
click at [627, 317] on div "Memberships" at bounding box center [620, 316] width 37 height 7
click at [510, 309] on div "Legal Products Reports Uploads Memberships News Logs L2D Request Cer... Workflo…" at bounding box center [772, 391] width 1253 height 577
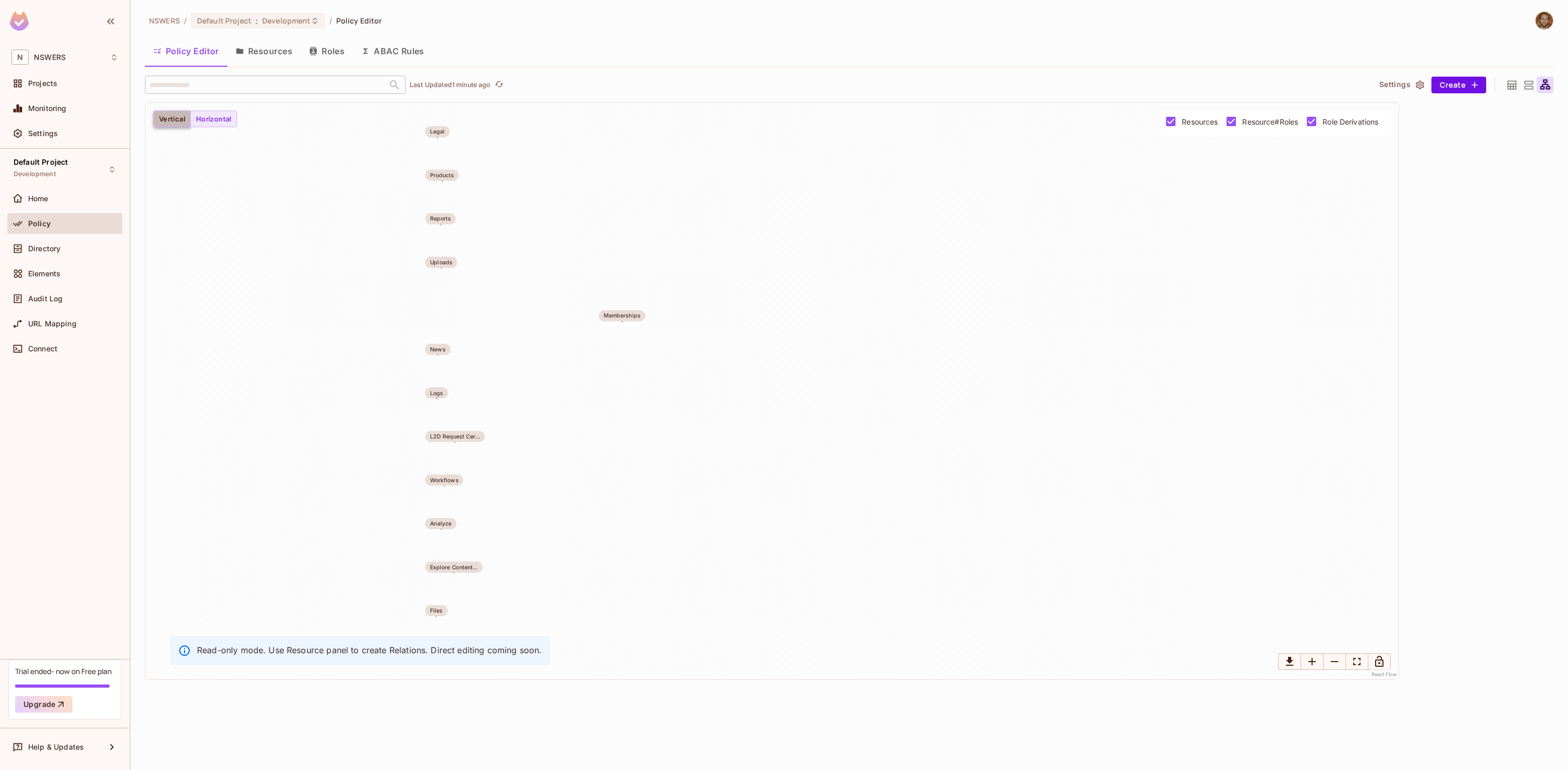
click at [169, 117] on button "Vertical" at bounding box center [172, 118] width 37 height 16
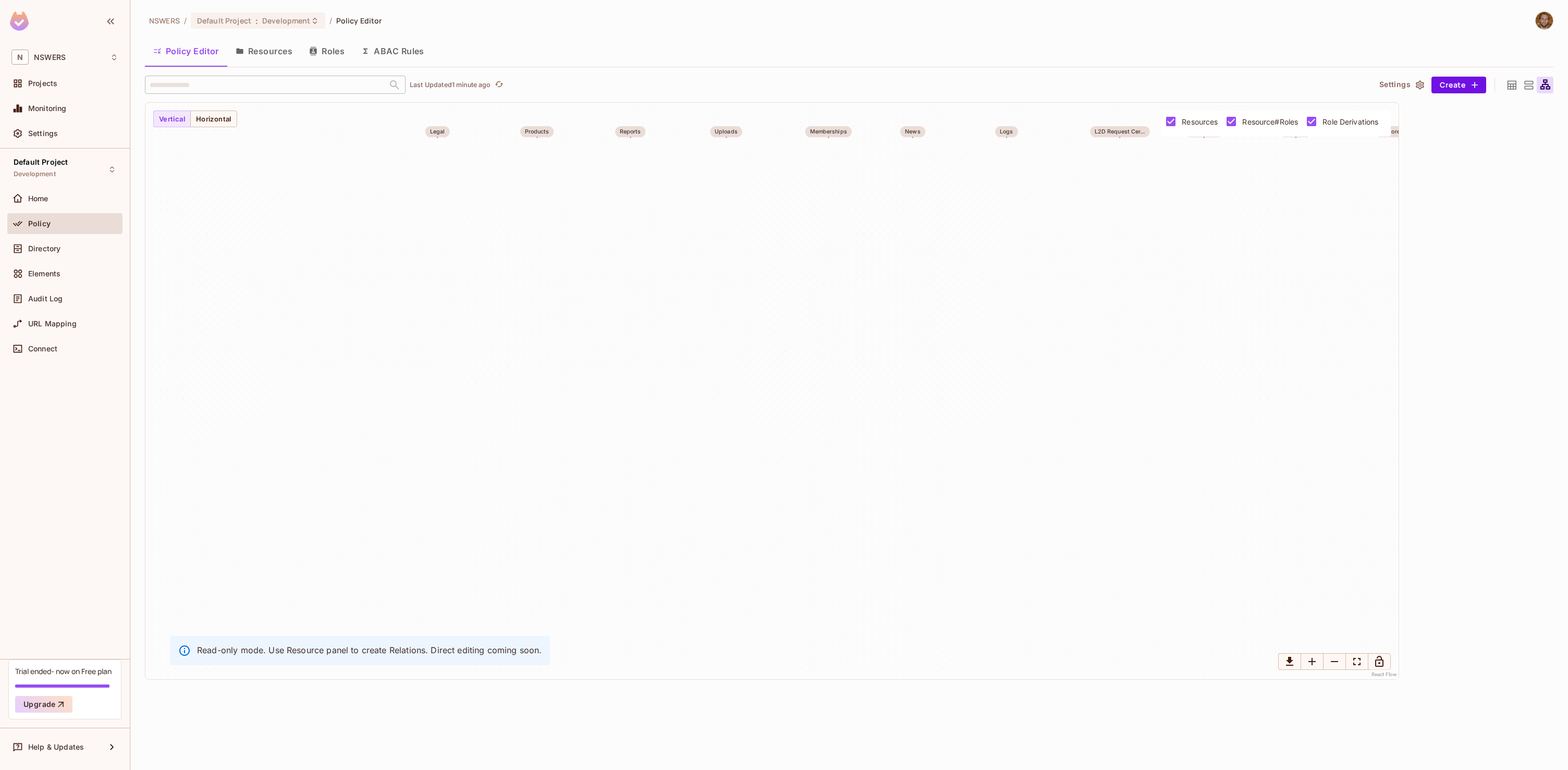
click at [274, 52] on button "Resources" at bounding box center [264, 51] width 73 height 26
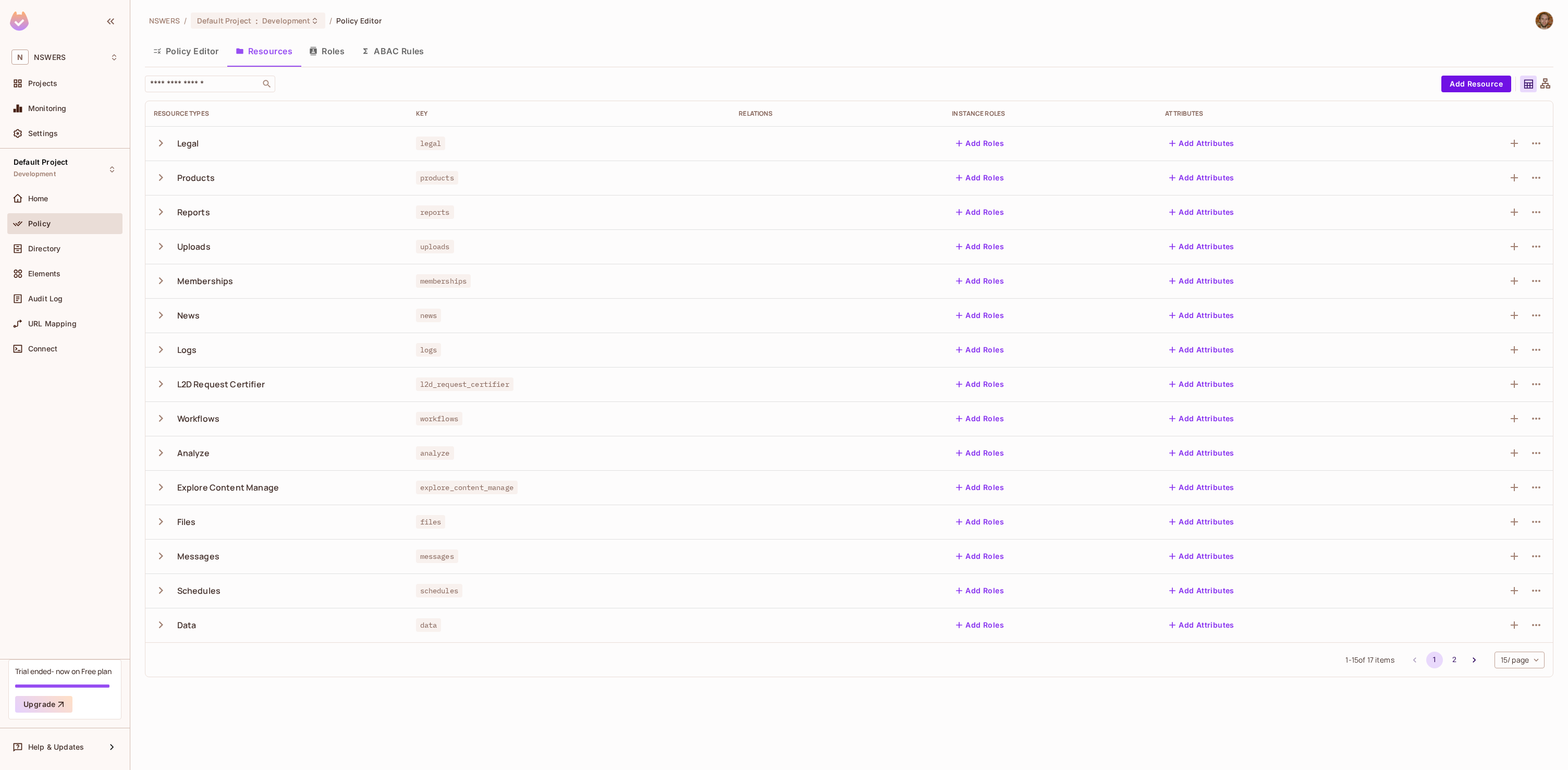
click at [176, 52] on button "Policy Editor" at bounding box center [186, 51] width 83 height 26
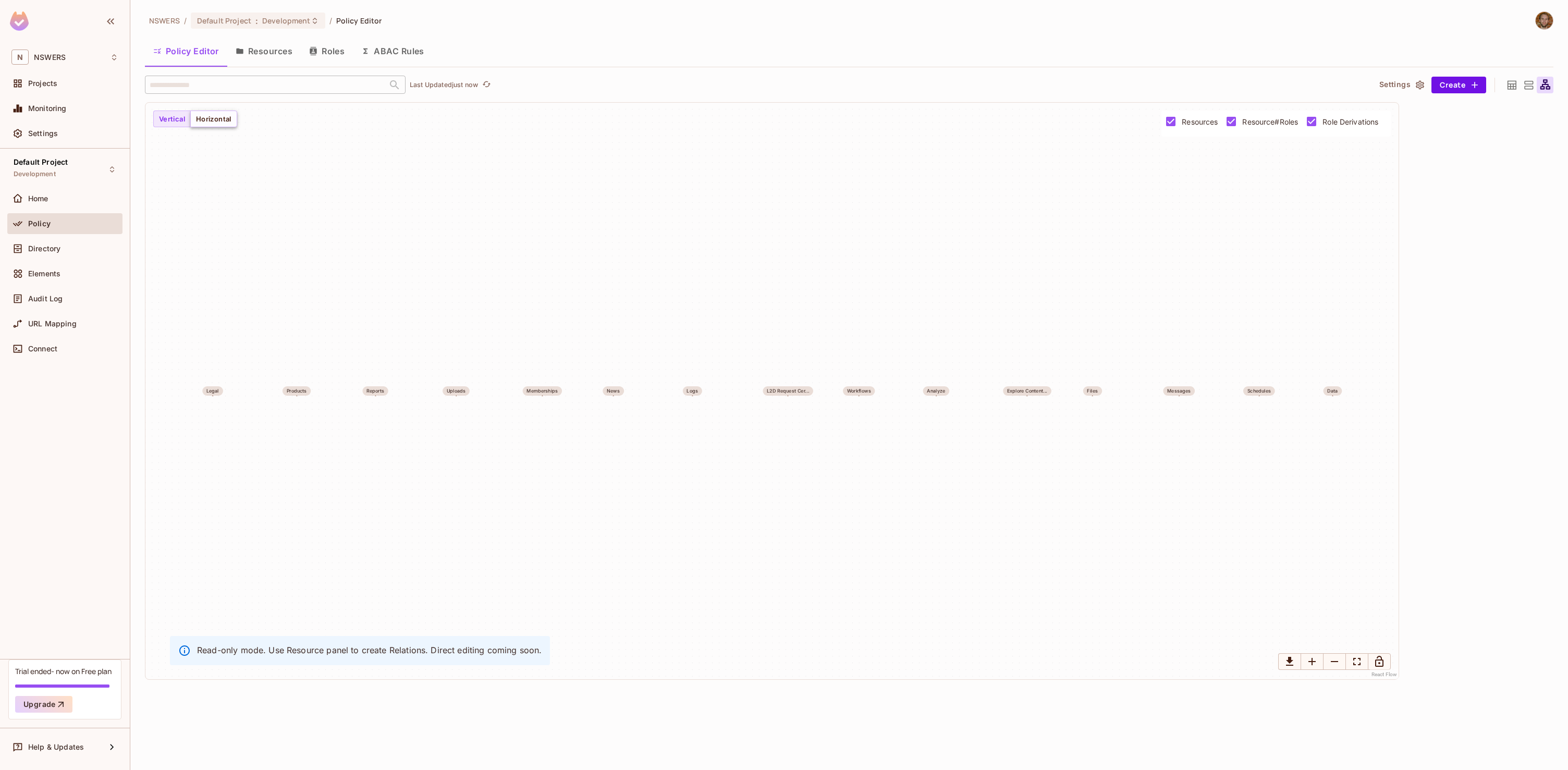
click at [215, 120] on button "Horizontal" at bounding box center [214, 118] width 47 height 16
click at [1256, 83] on icon at bounding box center [1512, 85] width 9 height 9
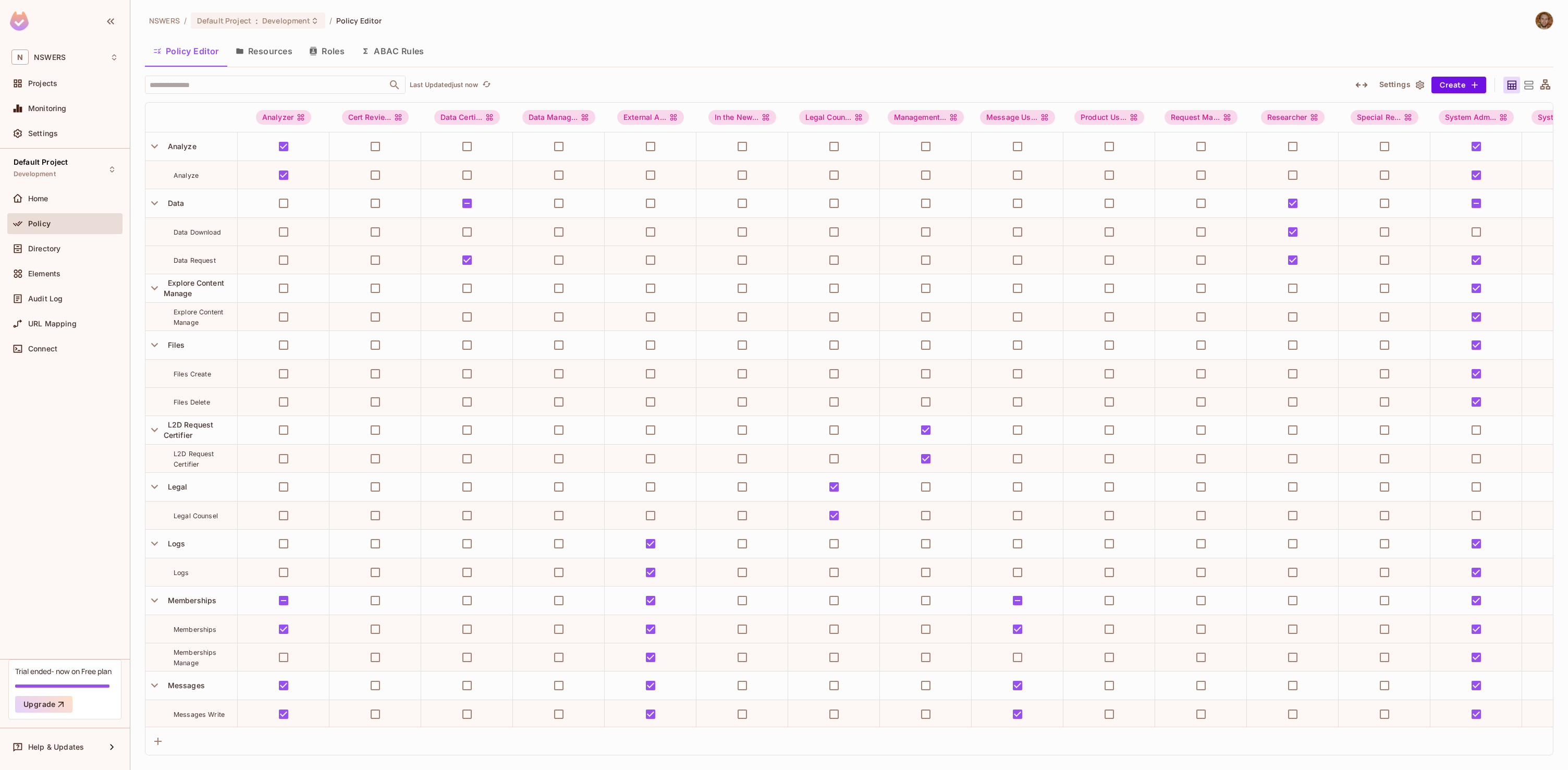
click at [1256, 86] on icon at bounding box center [1529, 85] width 9 height 9
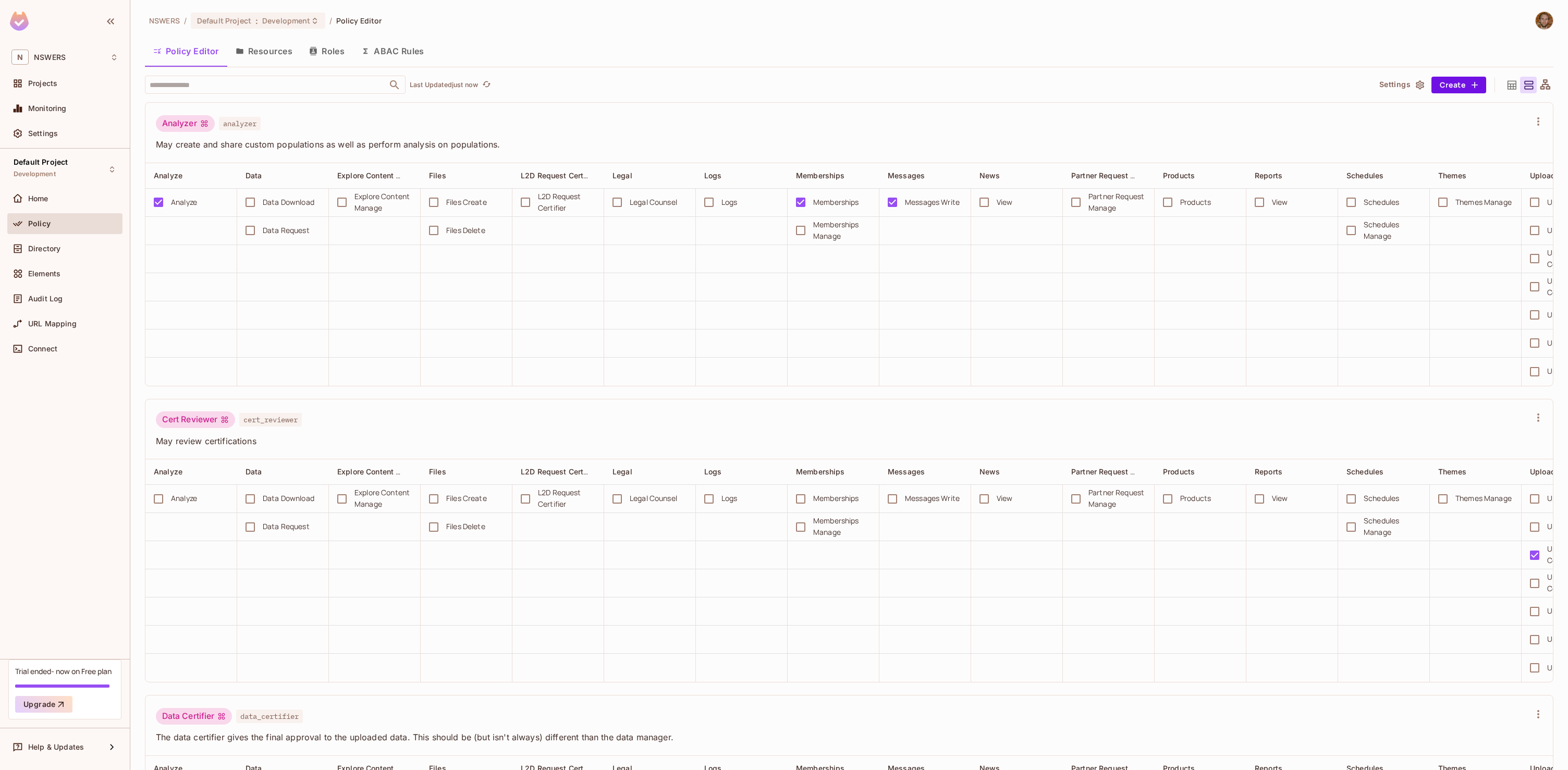
drag, startPoint x: 712, startPoint y: 395, endPoint x: 925, endPoint y: 390, distance: 213.1
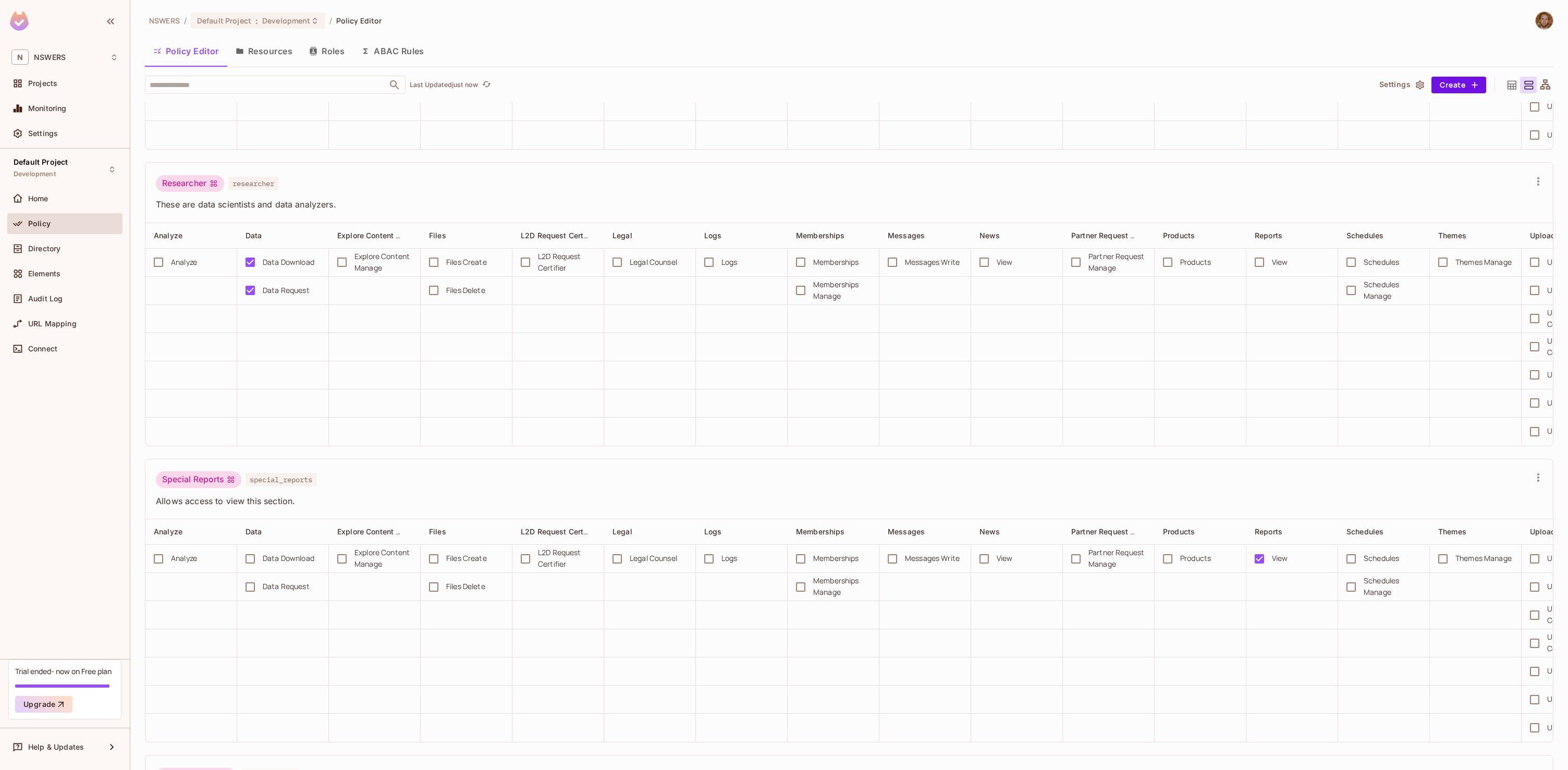
scroll to position [3693, 0]
